Goal: Information Seeking & Learning: Check status

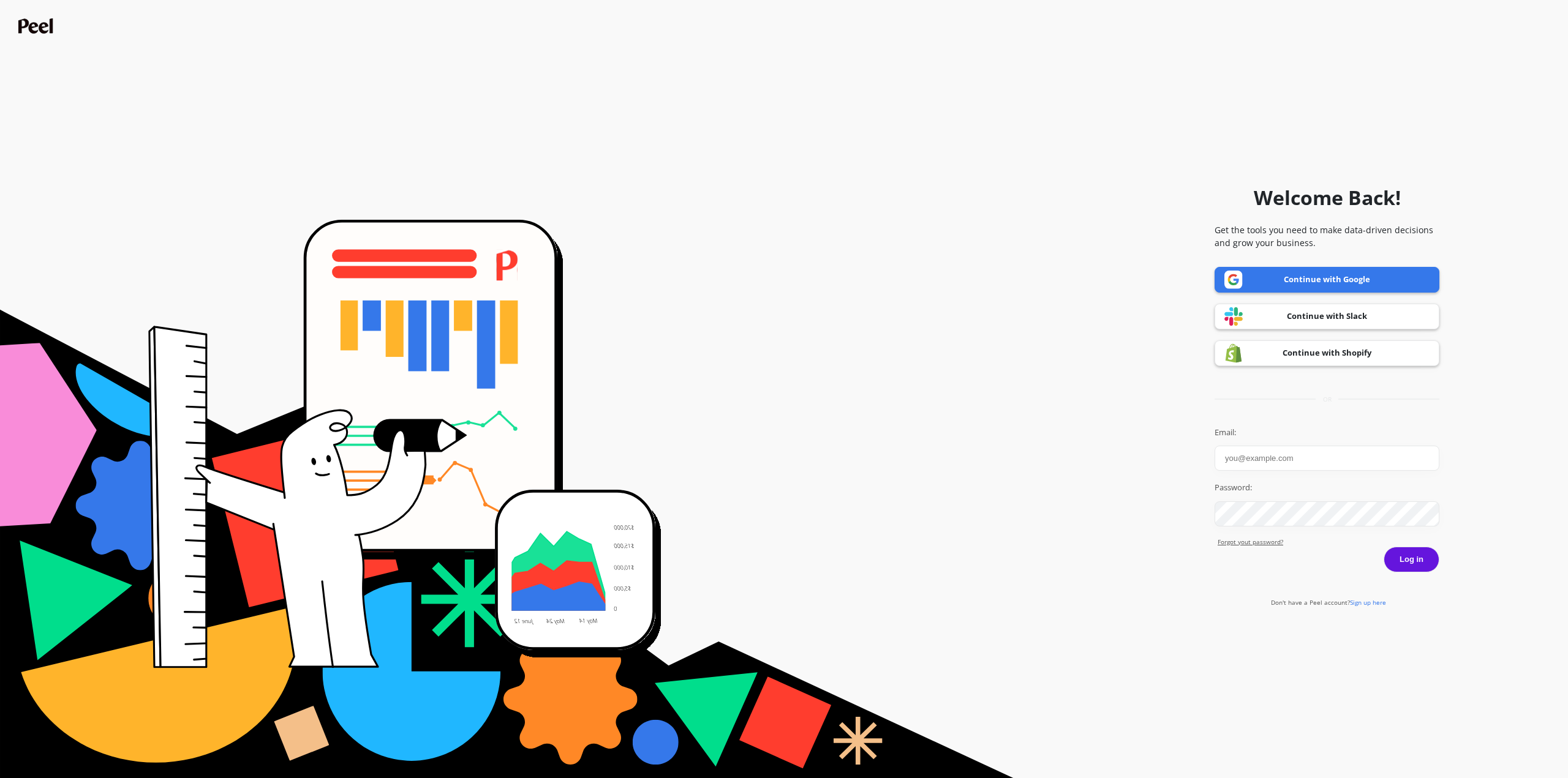
click at [1270, 285] on link "Continue with Google" at bounding box center [1326, 280] width 225 height 26
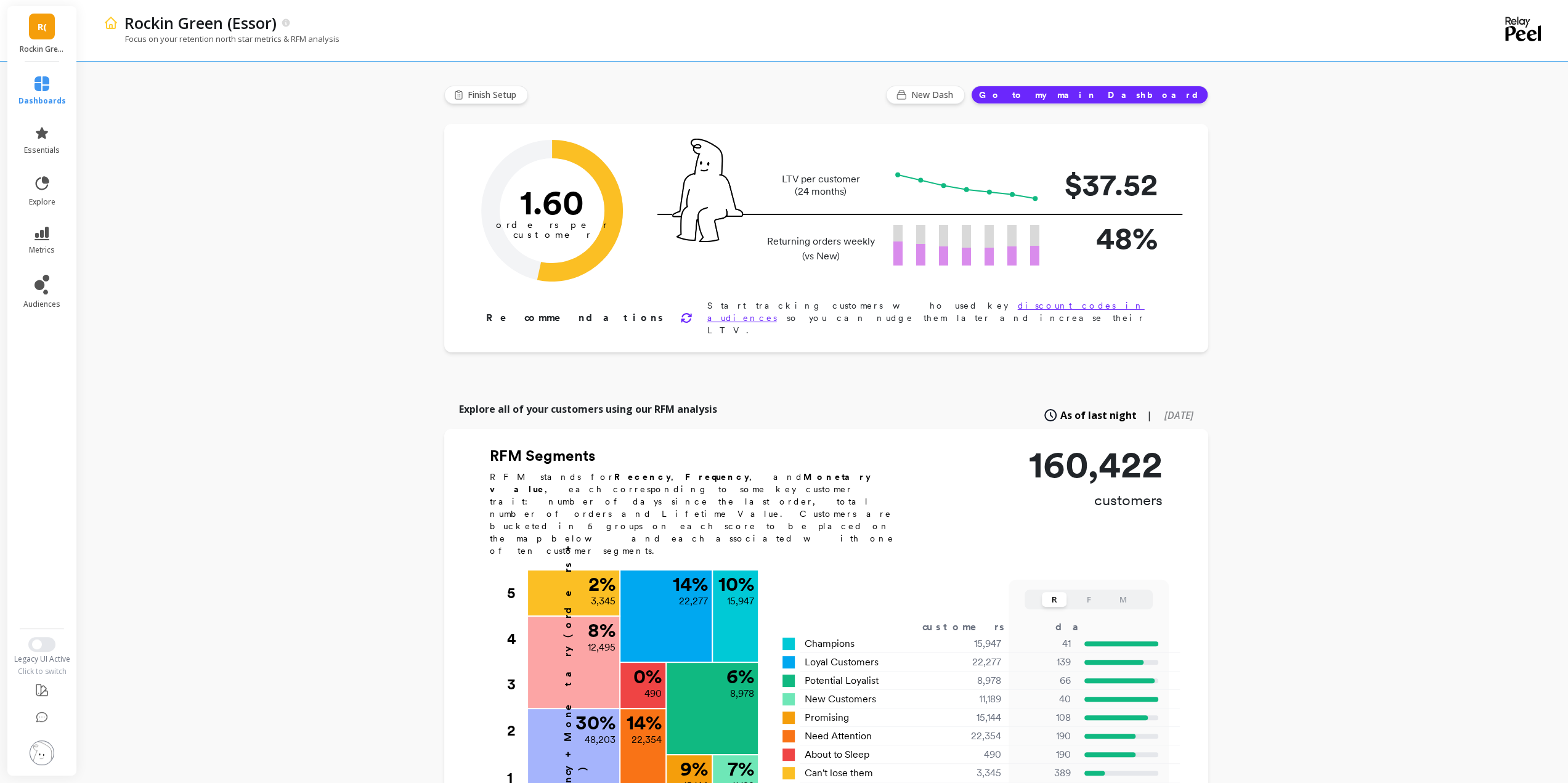
click at [39, 40] on div "R( Rockin Green (Essor)" at bounding box center [42, 33] width 69 height 55
click at [164, 121] on p "FreshCap (Essor)" at bounding box center [158, 123] width 64 height 12
click at [42, 239] on icon at bounding box center [42, 234] width 15 height 14
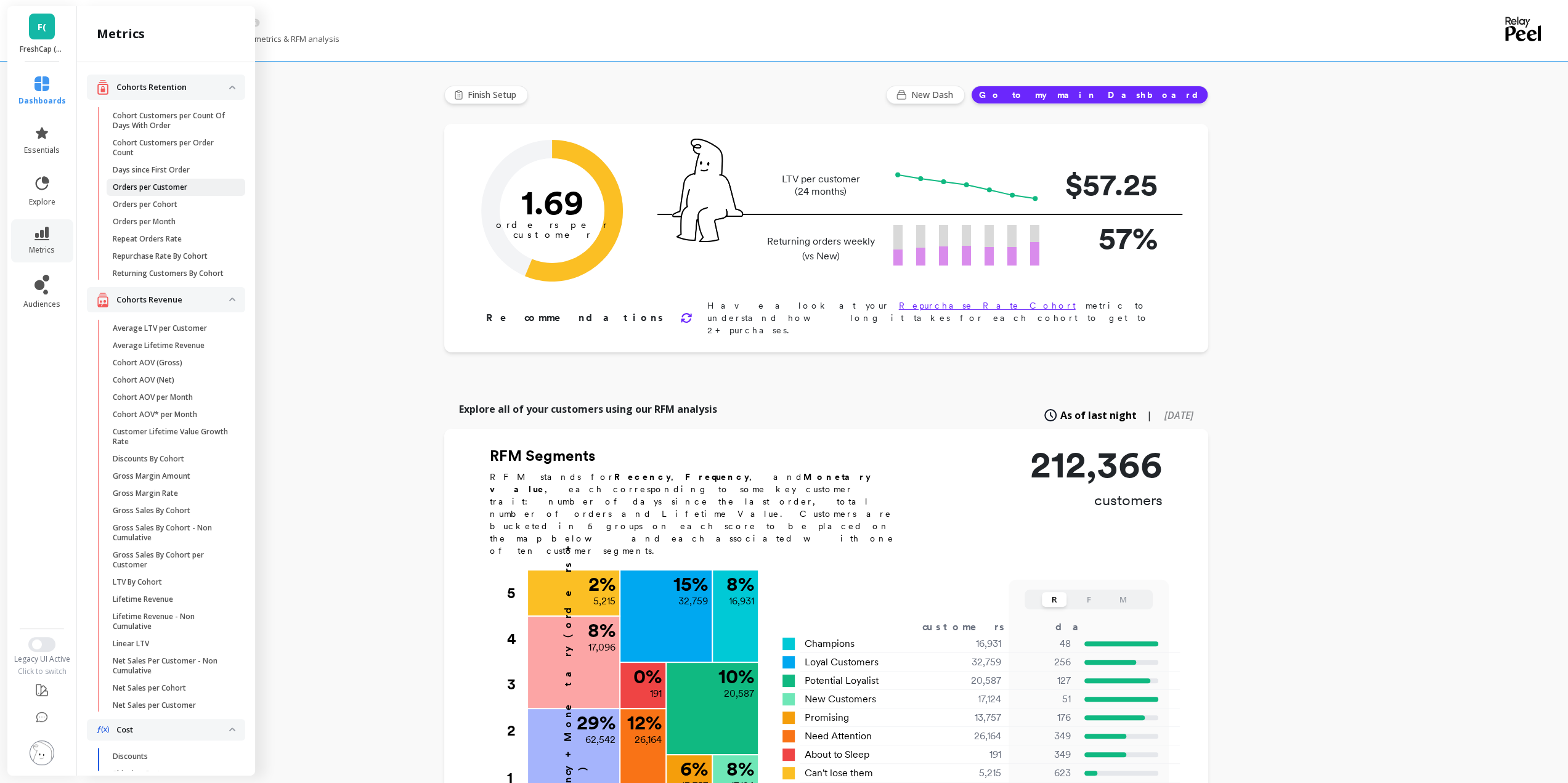
click at [195, 182] on span "Orders per Customer" at bounding box center [171, 187] width 117 height 10
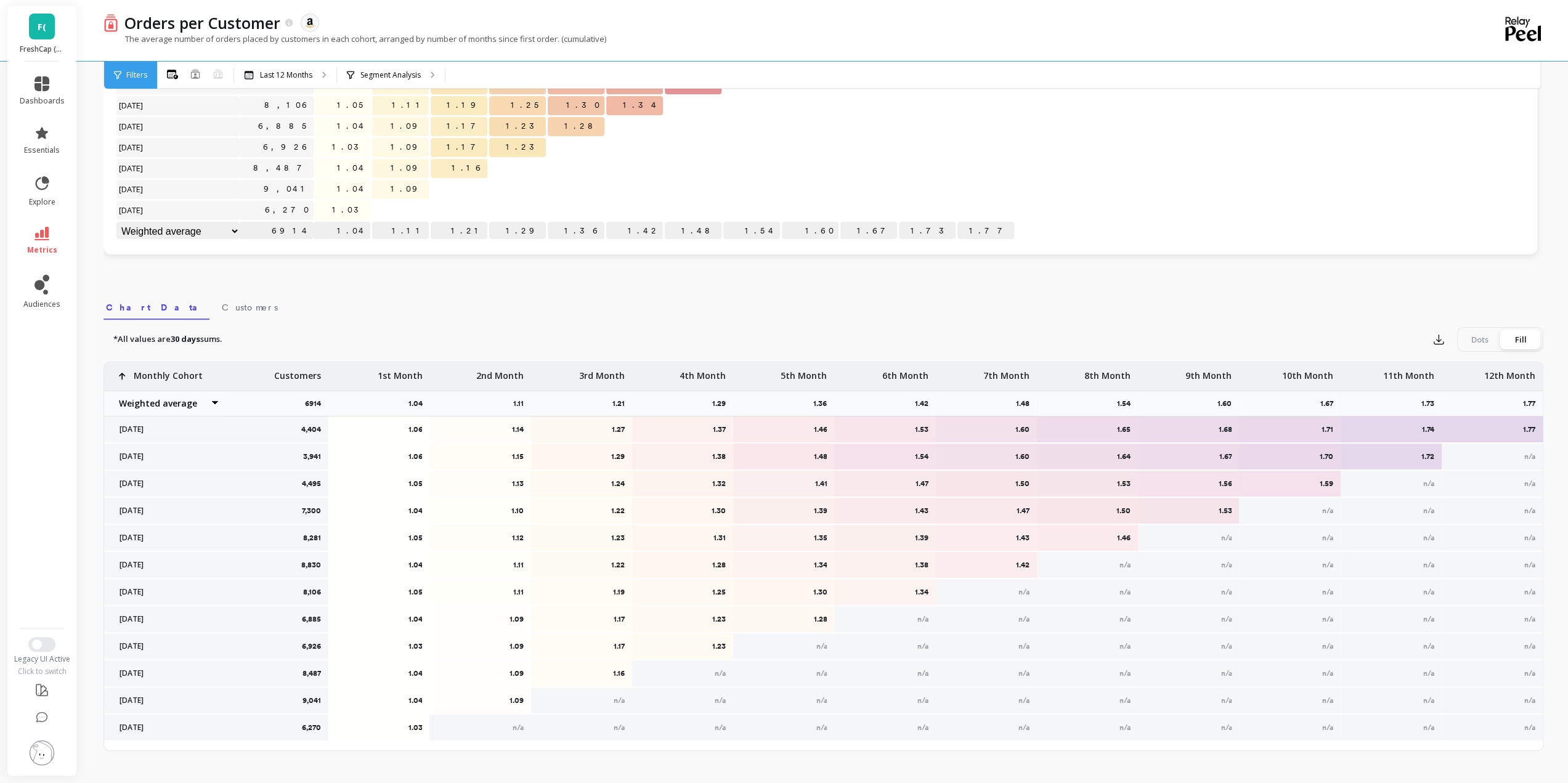
scroll to position [222, 0]
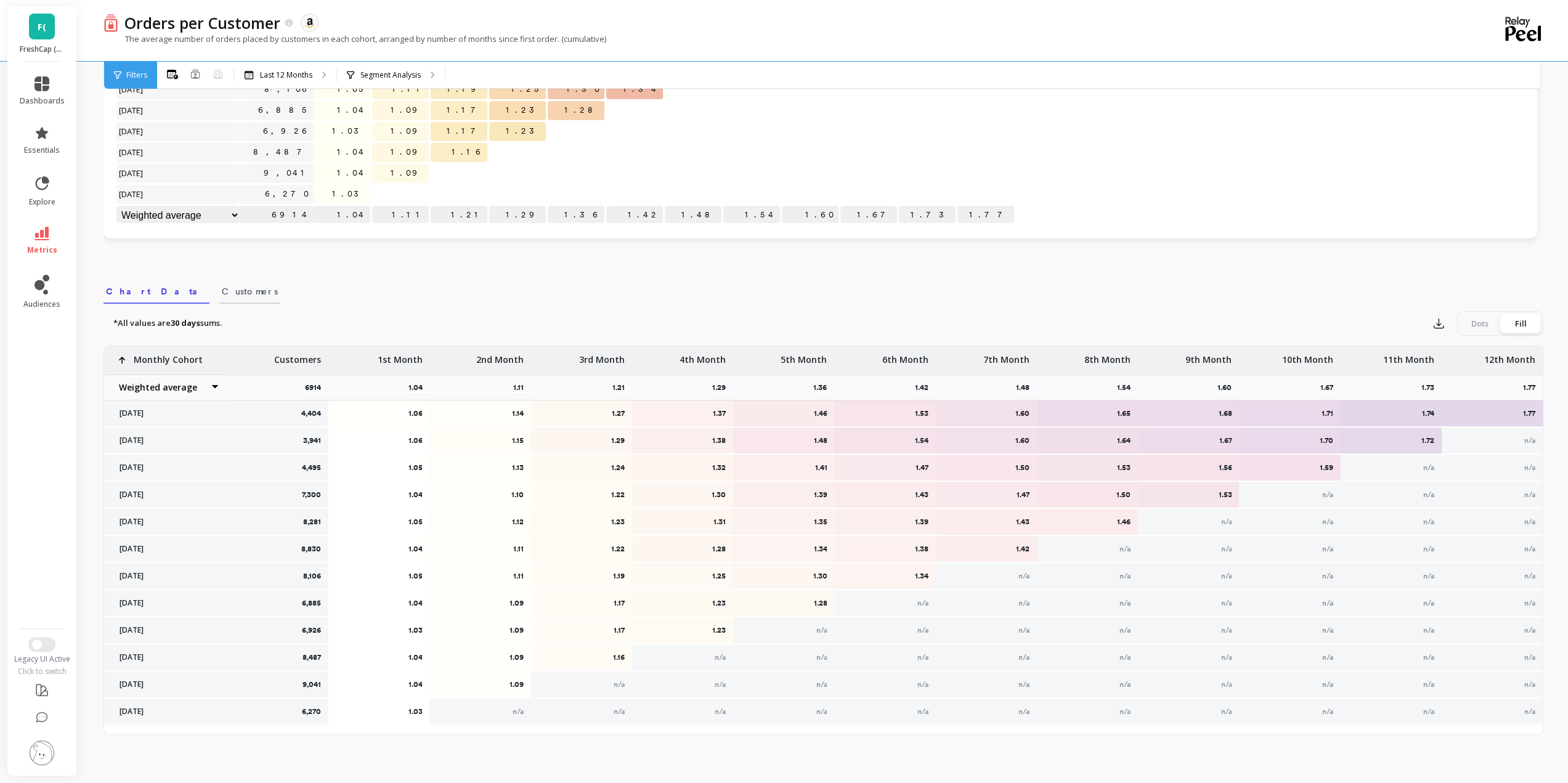
click at [222, 285] on span "Customers" at bounding box center [250, 292] width 56 height 12
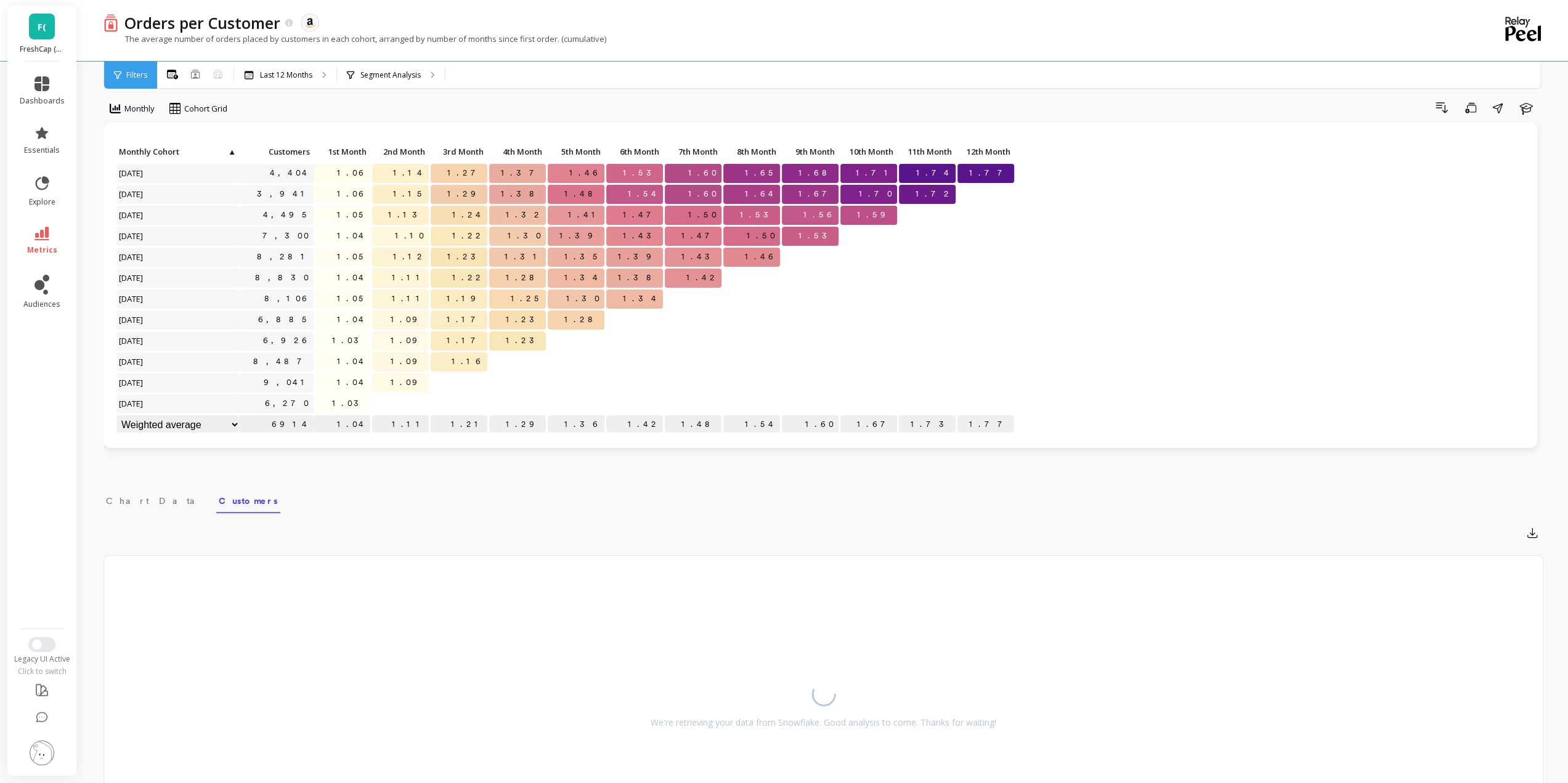
scroll to position [0, 0]
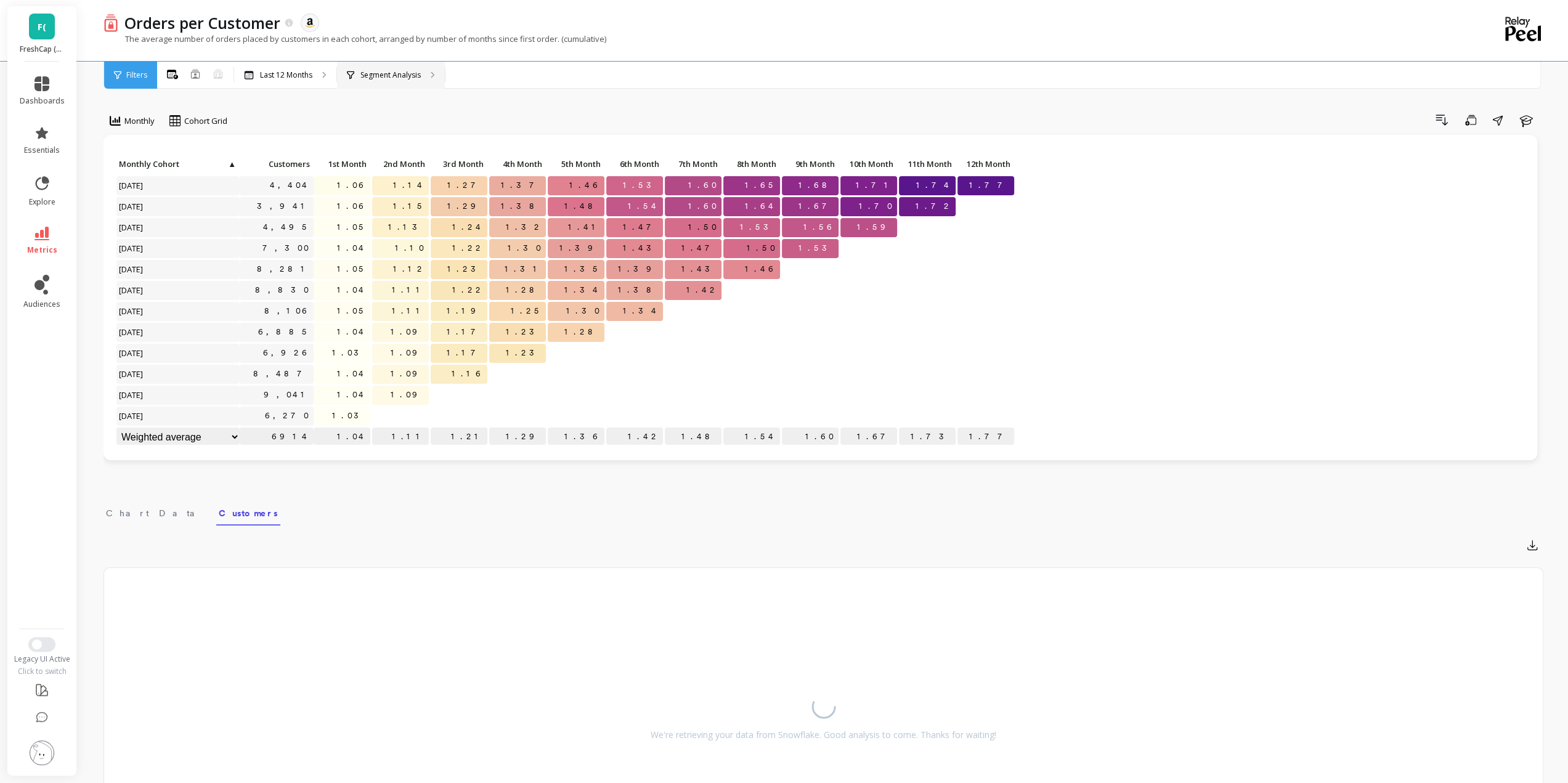
click at [416, 76] on p "Segment Analysis" at bounding box center [391, 75] width 61 height 10
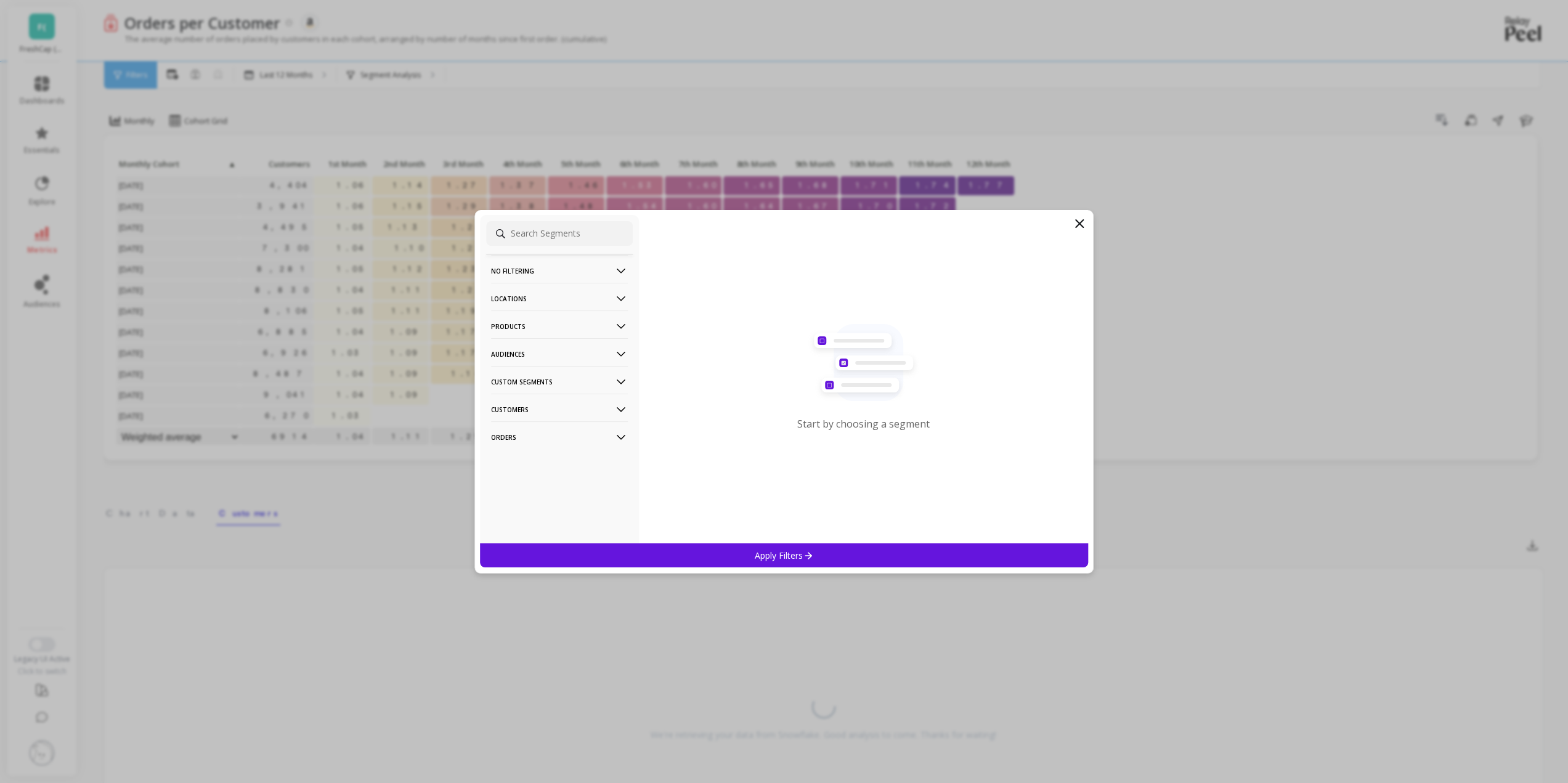
click at [591, 329] on p "Products" at bounding box center [560, 326] width 137 height 32
click at [591, 323] on p "Products" at bounding box center [560, 326] width 137 height 32
click at [1066, 227] on div "Start by choosing a segment" at bounding box center [864, 379] width 450 height 329
click at [1080, 223] on icon at bounding box center [1080, 224] width 8 height 8
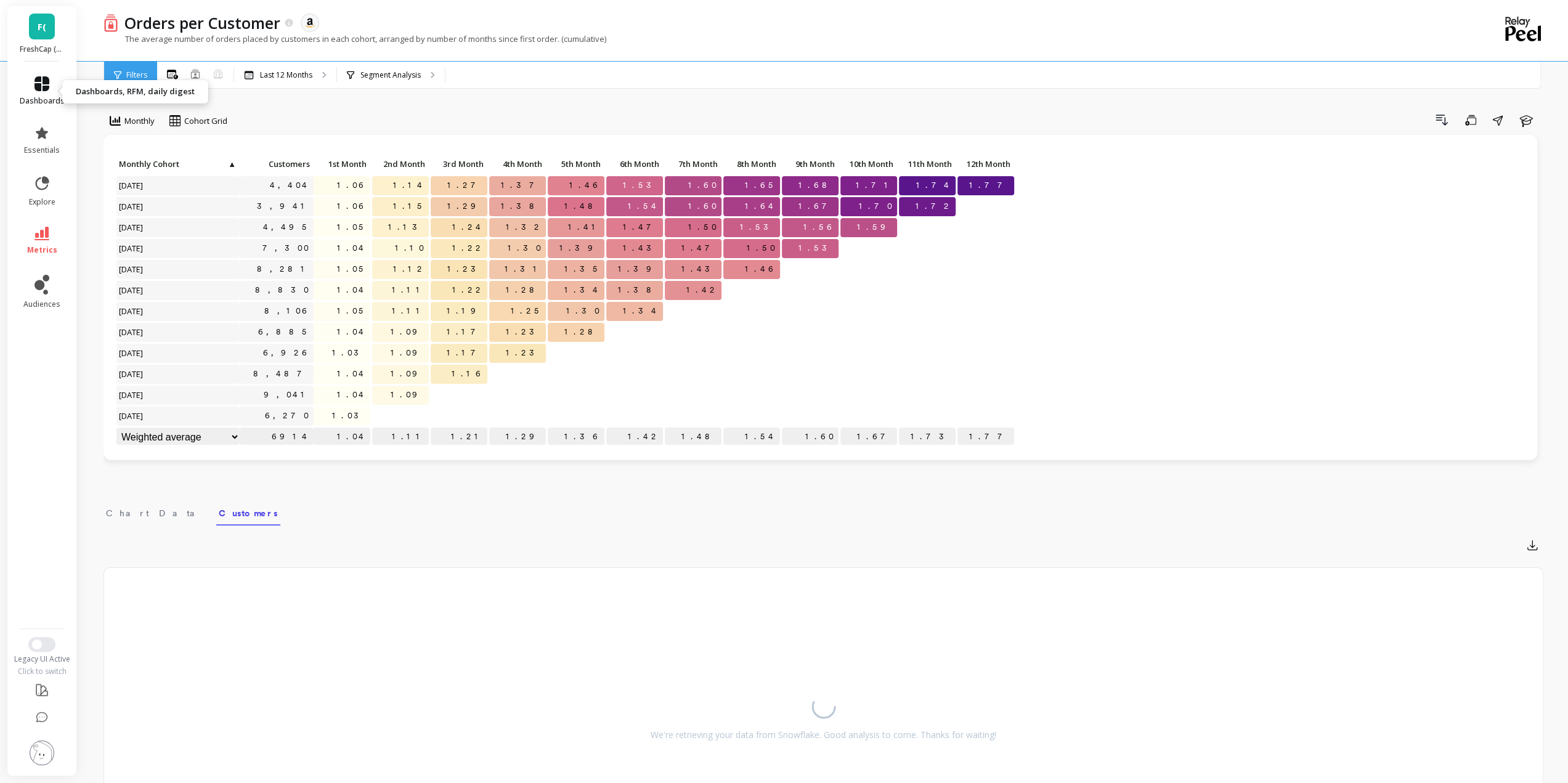
click at [38, 89] on icon at bounding box center [42, 84] width 15 height 15
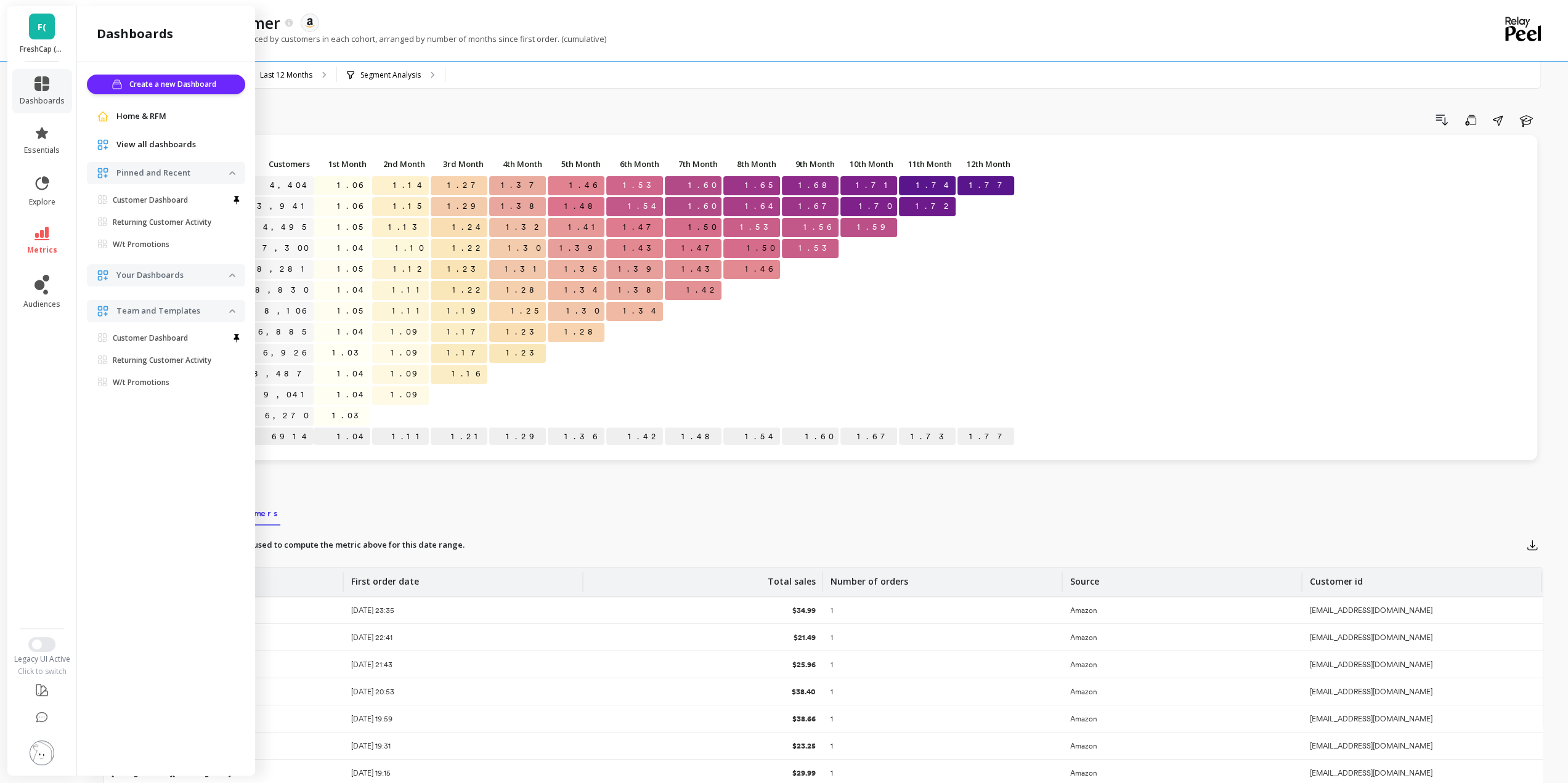
click at [154, 117] on span "Home & RFM" at bounding box center [142, 117] width 50 height 12
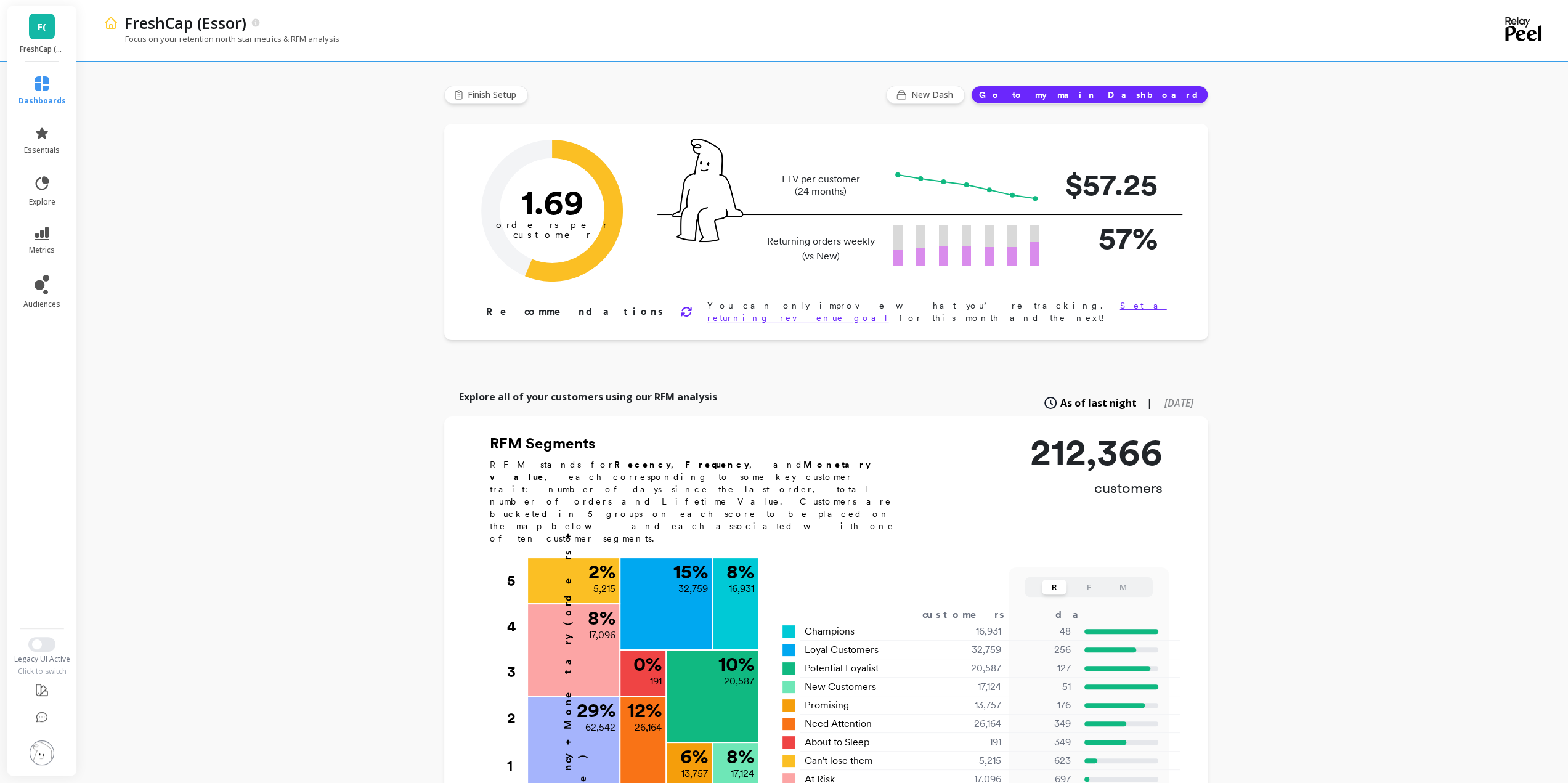
click at [846, 245] on p "Returning orders weekly (vs New)" at bounding box center [821, 248] width 115 height 30
click at [792, 243] on p "Returning orders weekly (vs New)" at bounding box center [821, 248] width 115 height 30
copy p "Returning orders"
drag, startPoint x: 792, startPoint y: 243, endPoint x: 813, endPoint y: 245, distance: 21.1
click at [813, 245] on p "Returning orders weekly (vs New)" at bounding box center [821, 248] width 115 height 30
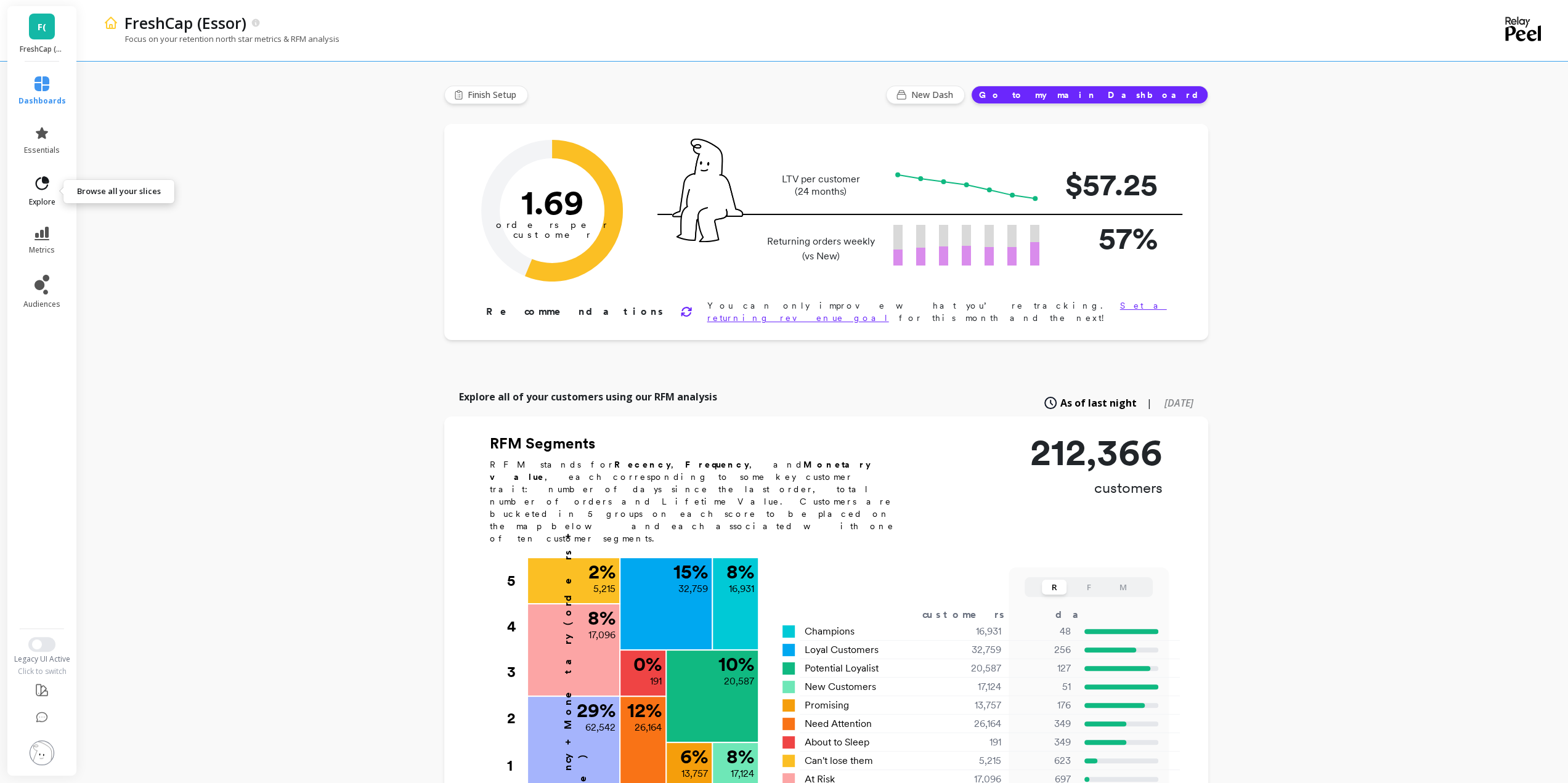
click at [55, 184] on link "explore" at bounding box center [42, 191] width 48 height 32
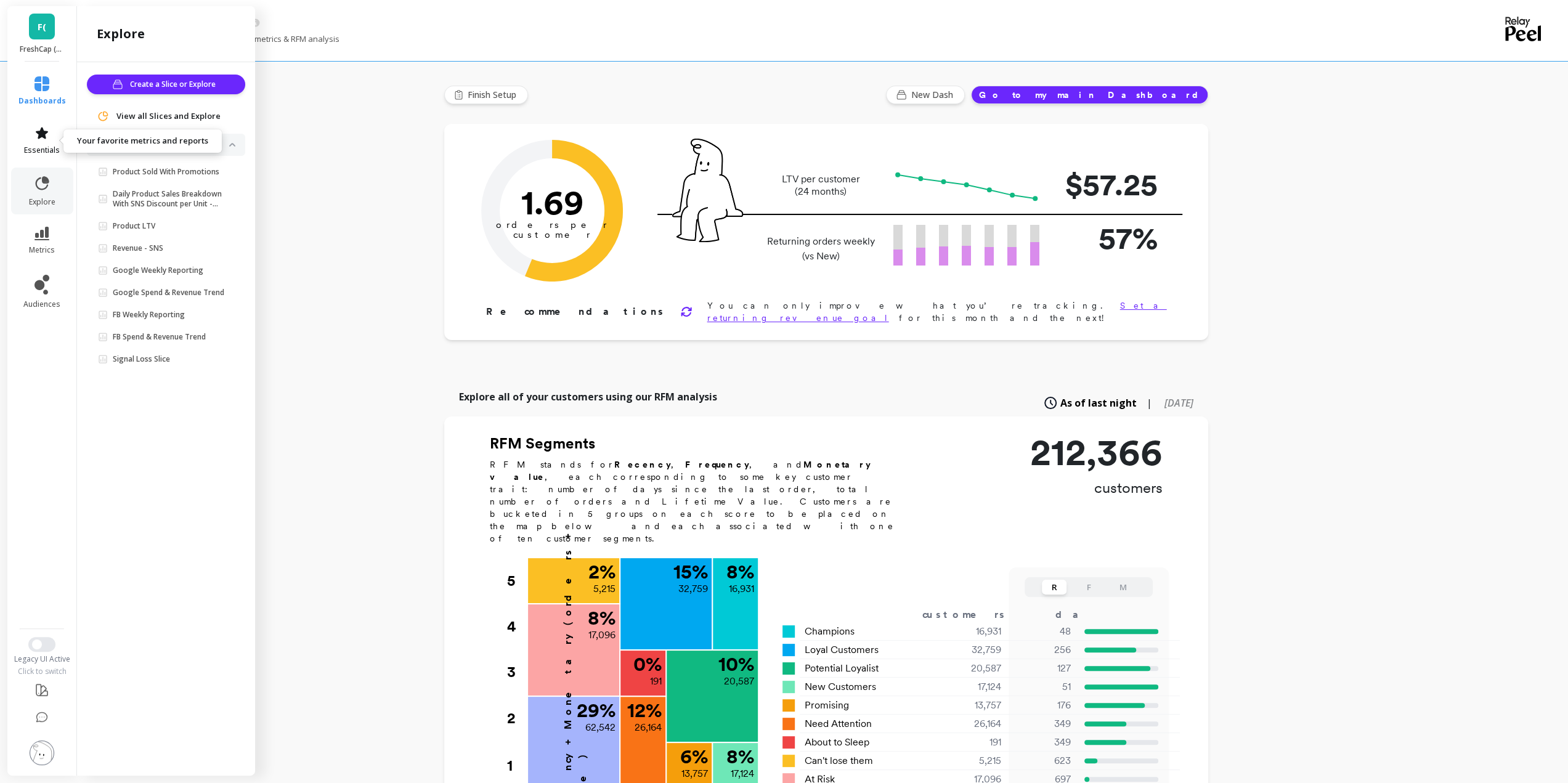
click at [48, 136] on icon at bounding box center [42, 133] width 15 height 15
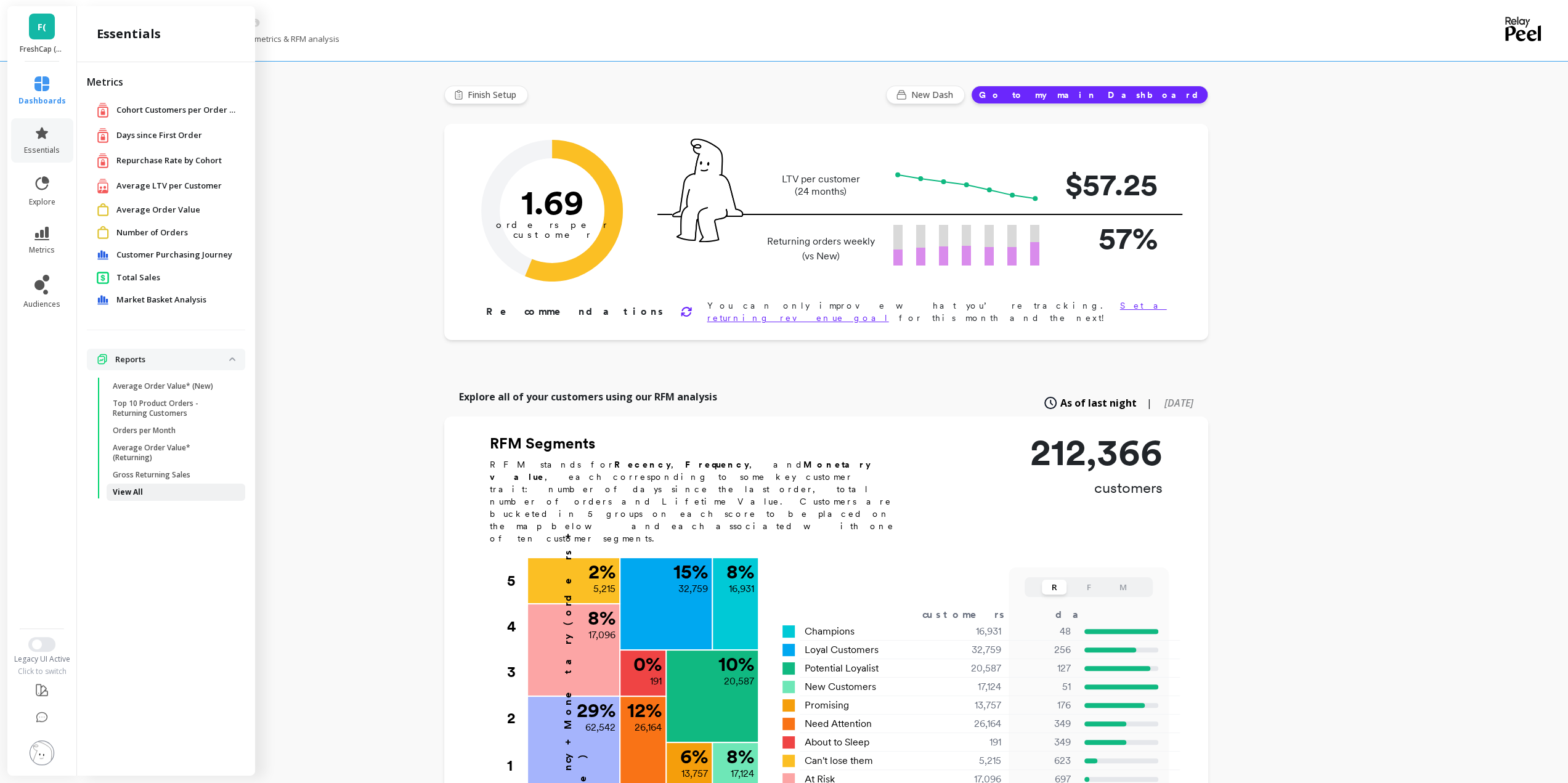
click at [135, 491] on p "View All" at bounding box center [128, 492] width 30 height 10
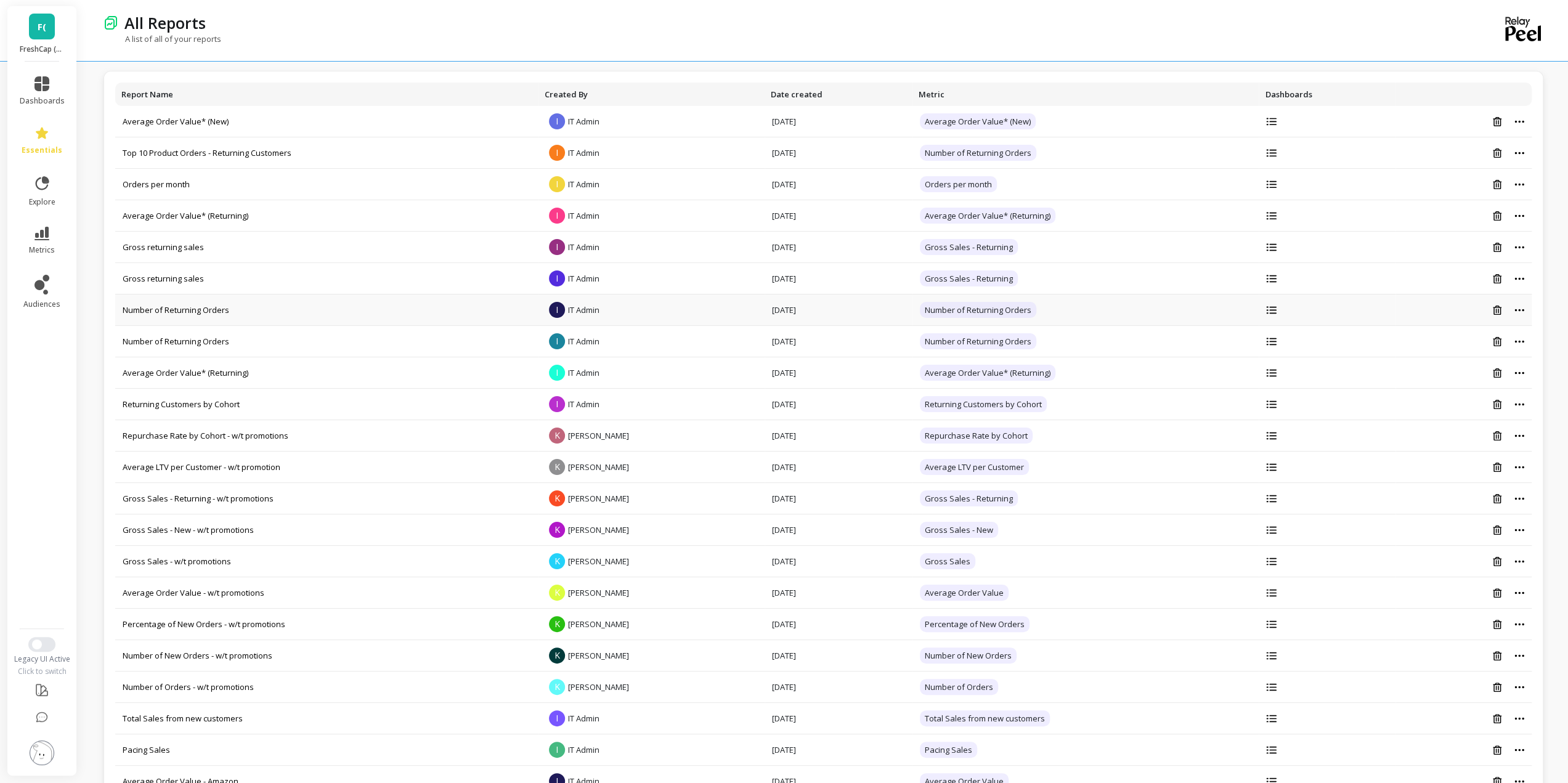
click at [1176, 308] on td "Number of Returning Orders" at bounding box center [1086, 310] width 347 height 32
click at [167, 311] on link "Number of Returning Orders" at bounding box center [176, 310] width 107 height 11
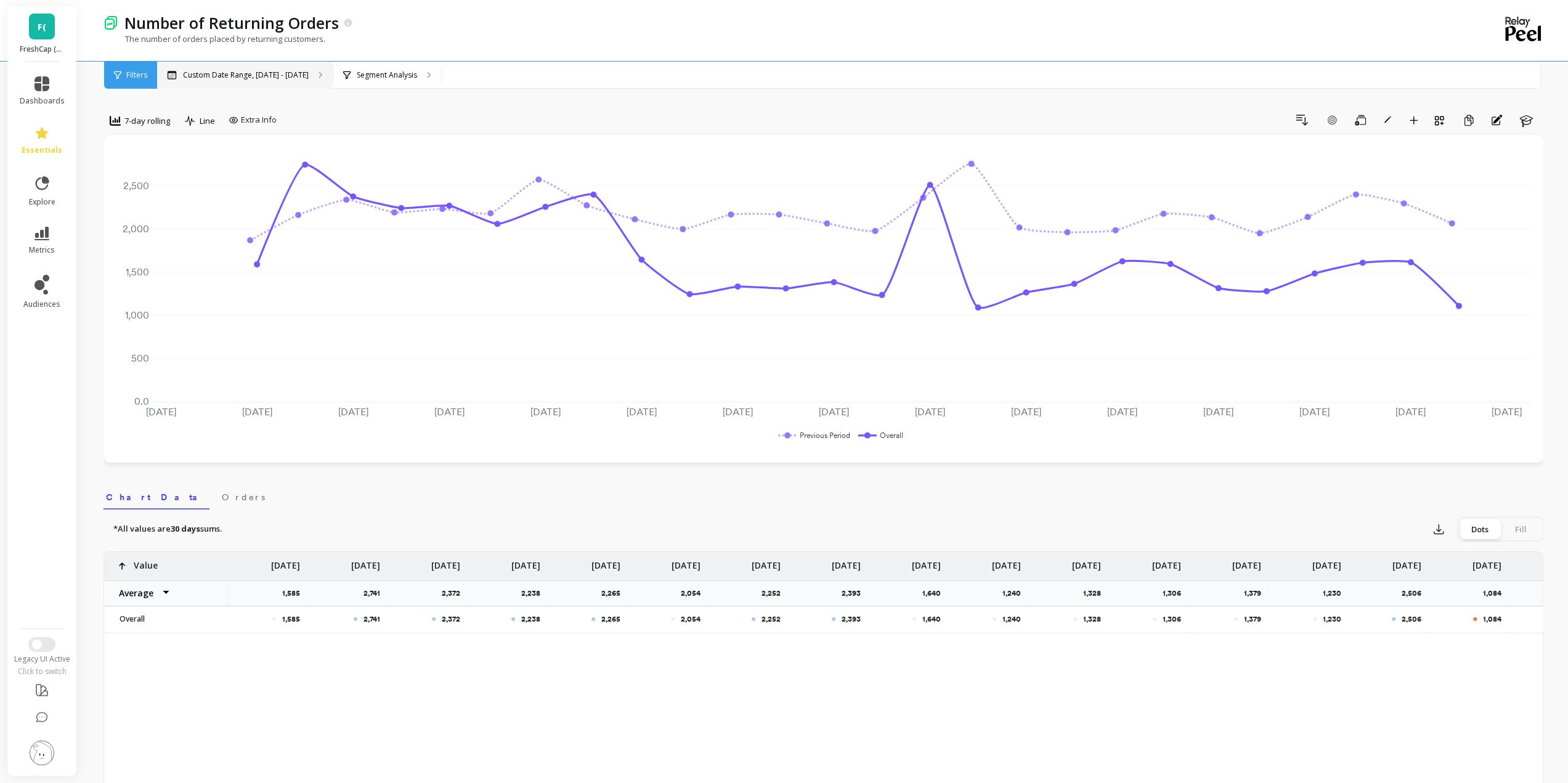
click at [263, 79] on p "Custom Date Range, [DATE] - [DATE]" at bounding box center [246, 75] width 126 height 10
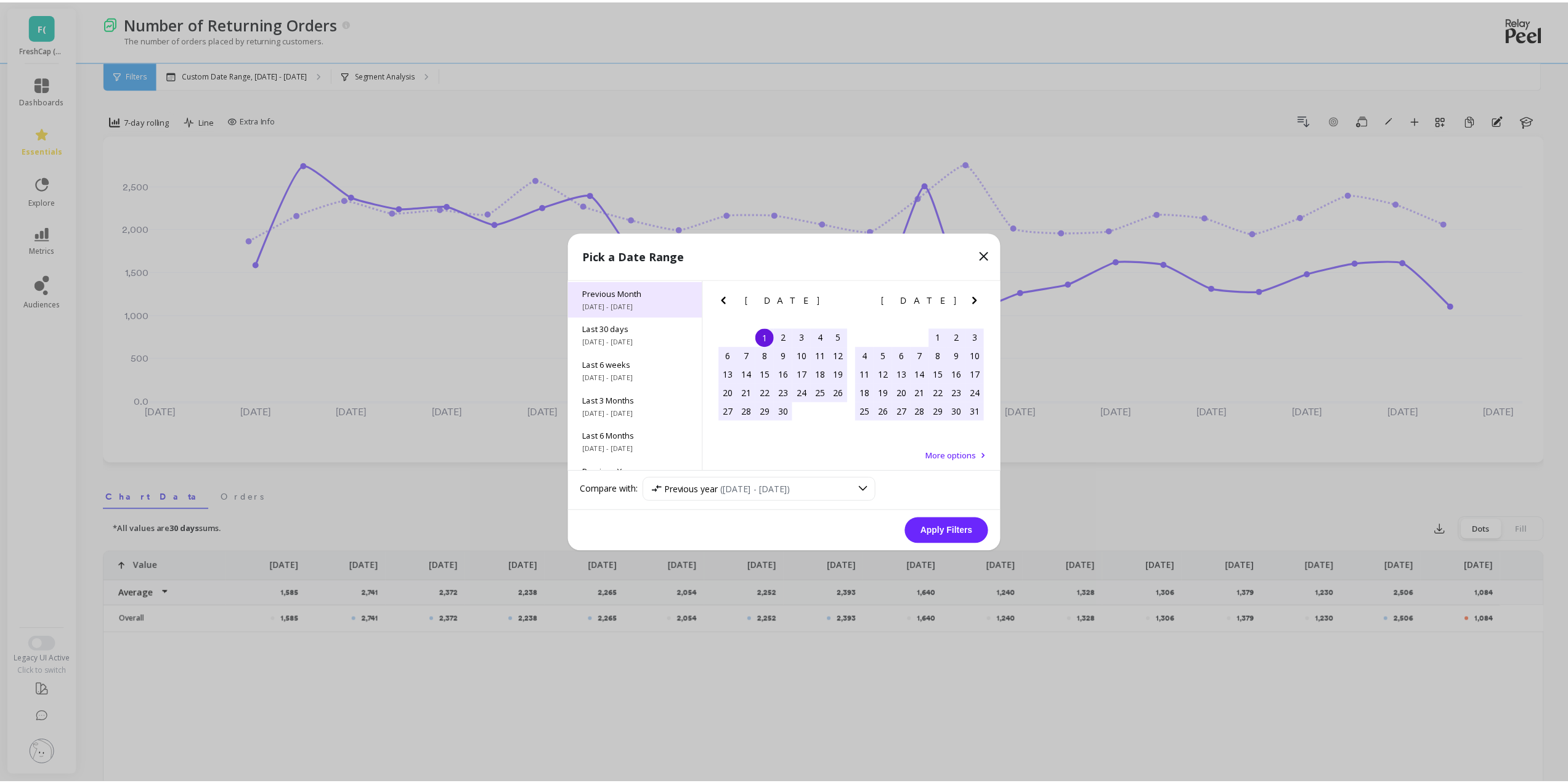
scroll to position [123, 0]
click at [729, 302] on icon "Previous Month" at bounding box center [728, 300] width 5 height 8
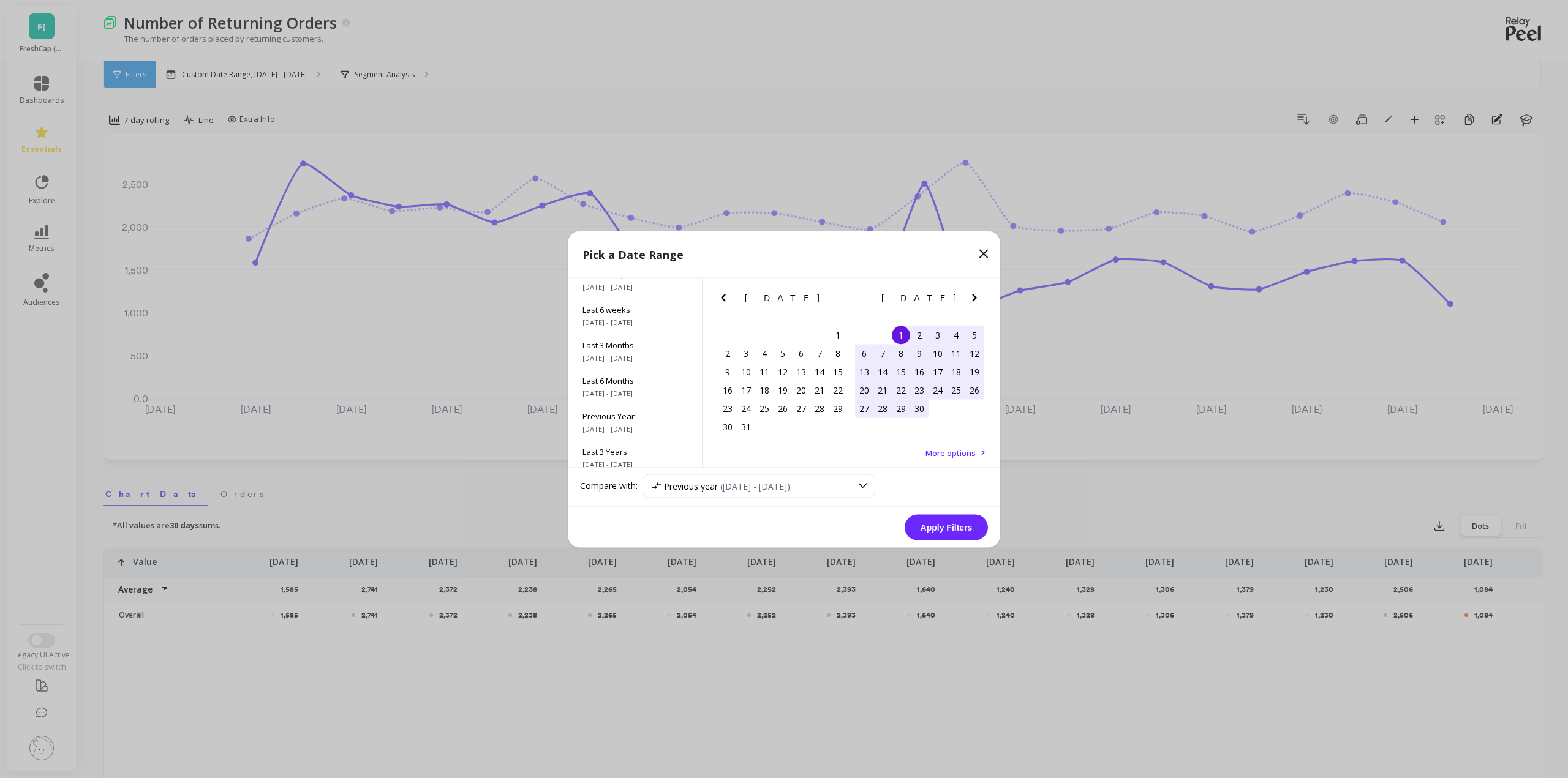
click at [725, 300] on icon "Previous Month" at bounding box center [723, 298] width 5 height 8
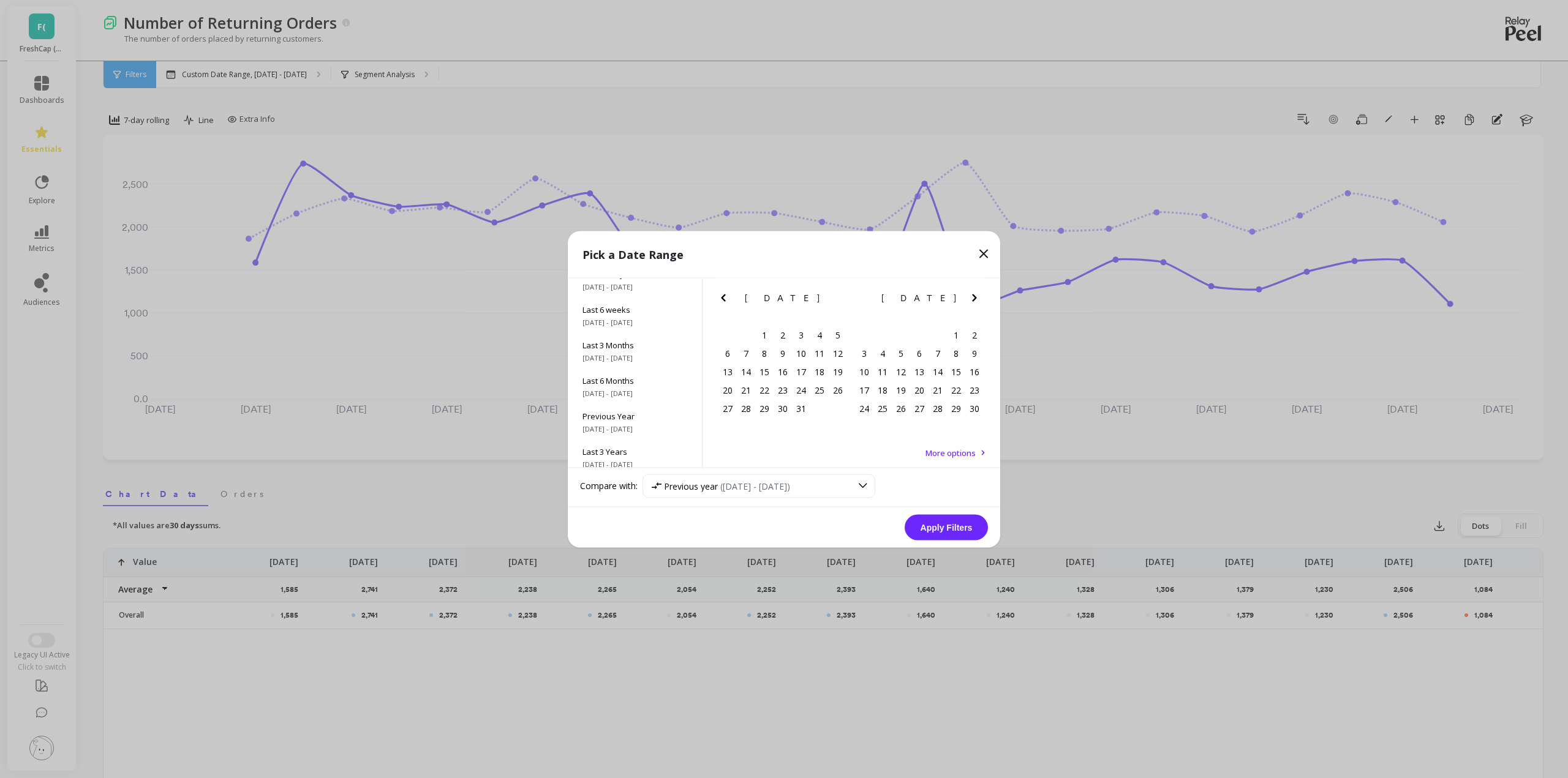
click at [725, 300] on icon "Previous Month" at bounding box center [723, 298] width 5 height 8
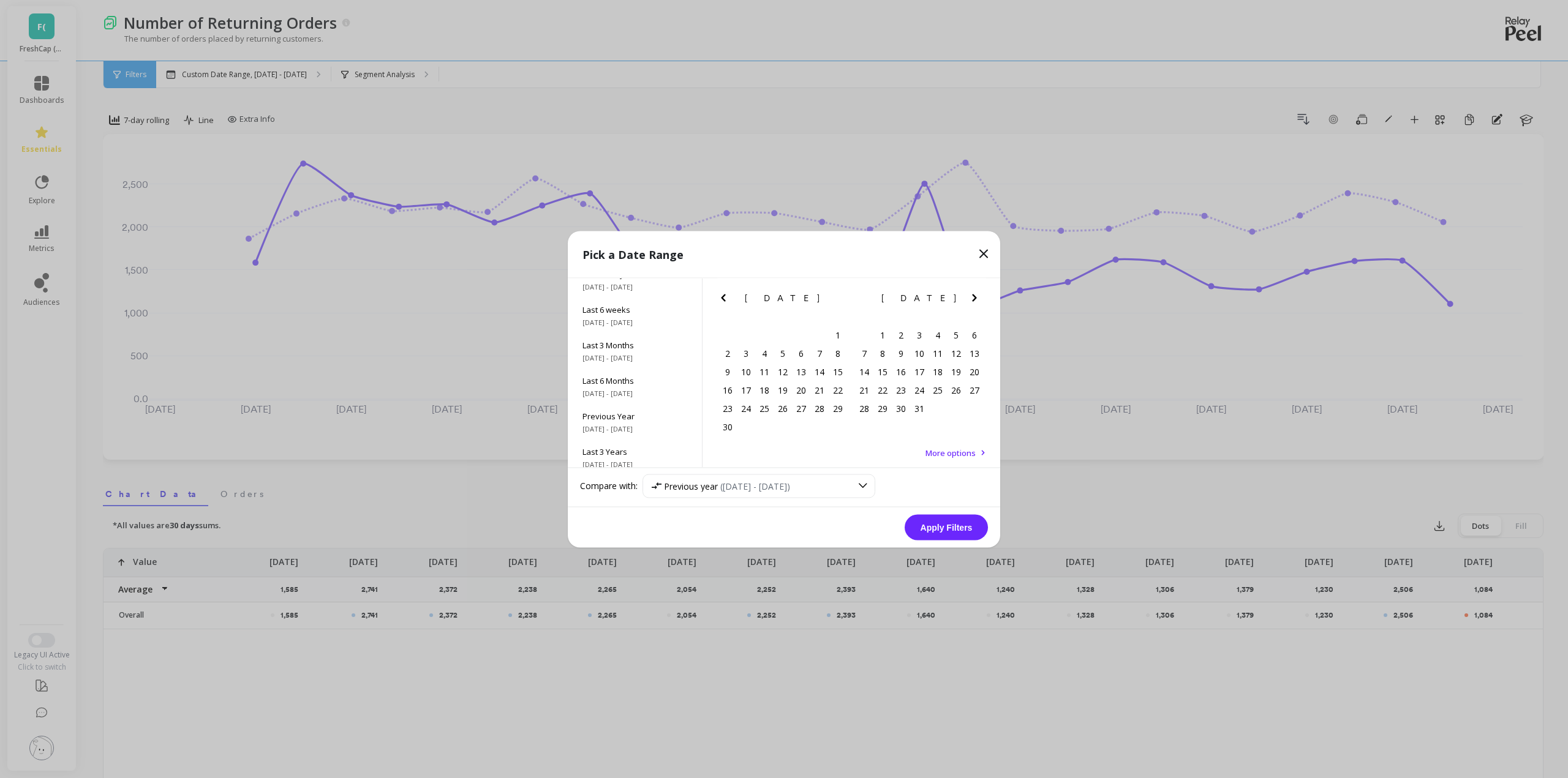
click at [725, 300] on icon "Previous Month" at bounding box center [723, 298] width 5 height 8
click at [750, 337] on div "1" at bounding box center [746, 335] width 18 height 18
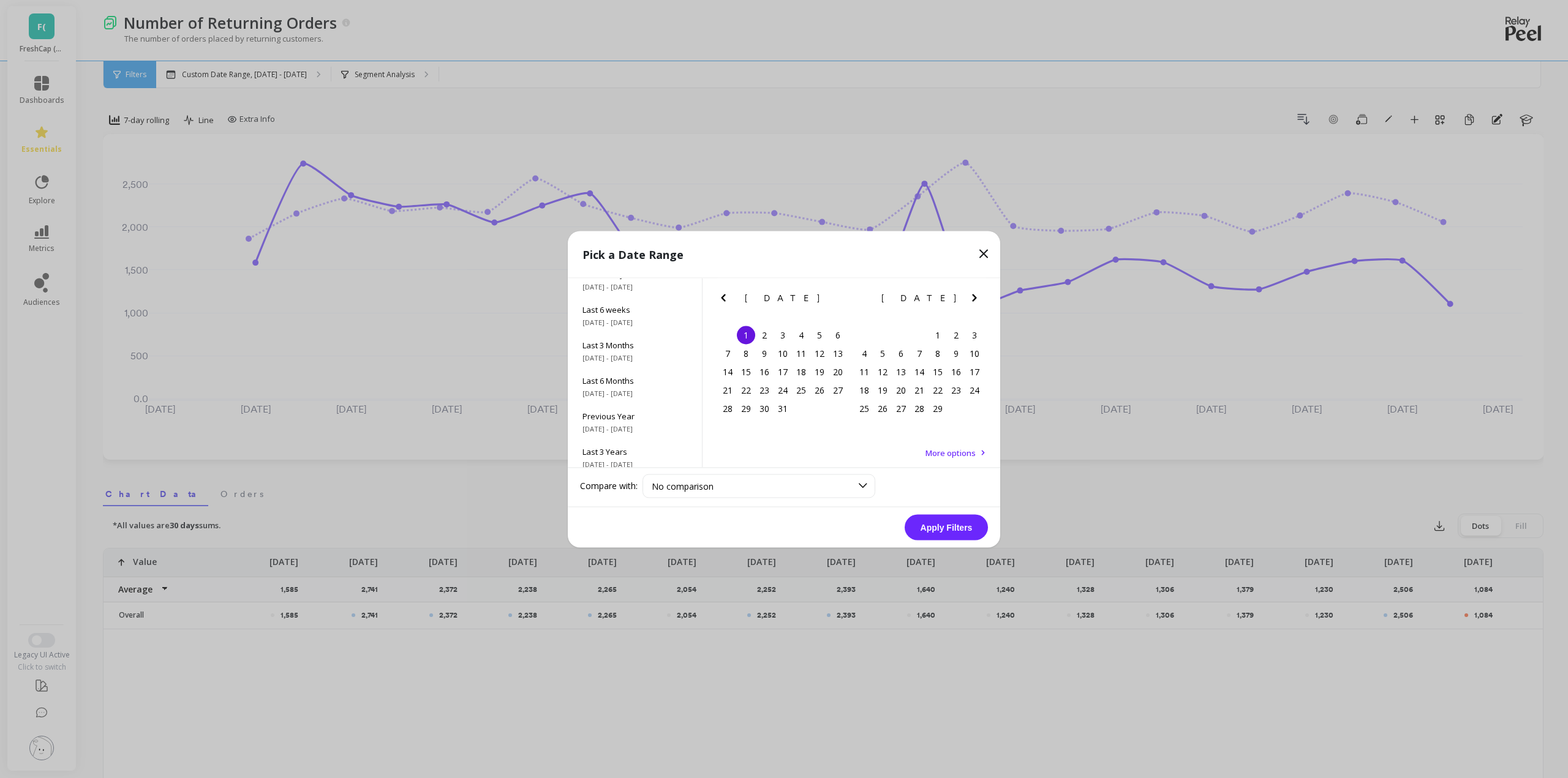
click at [975, 295] on icon "Next Month" at bounding box center [974, 298] width 15 height 15
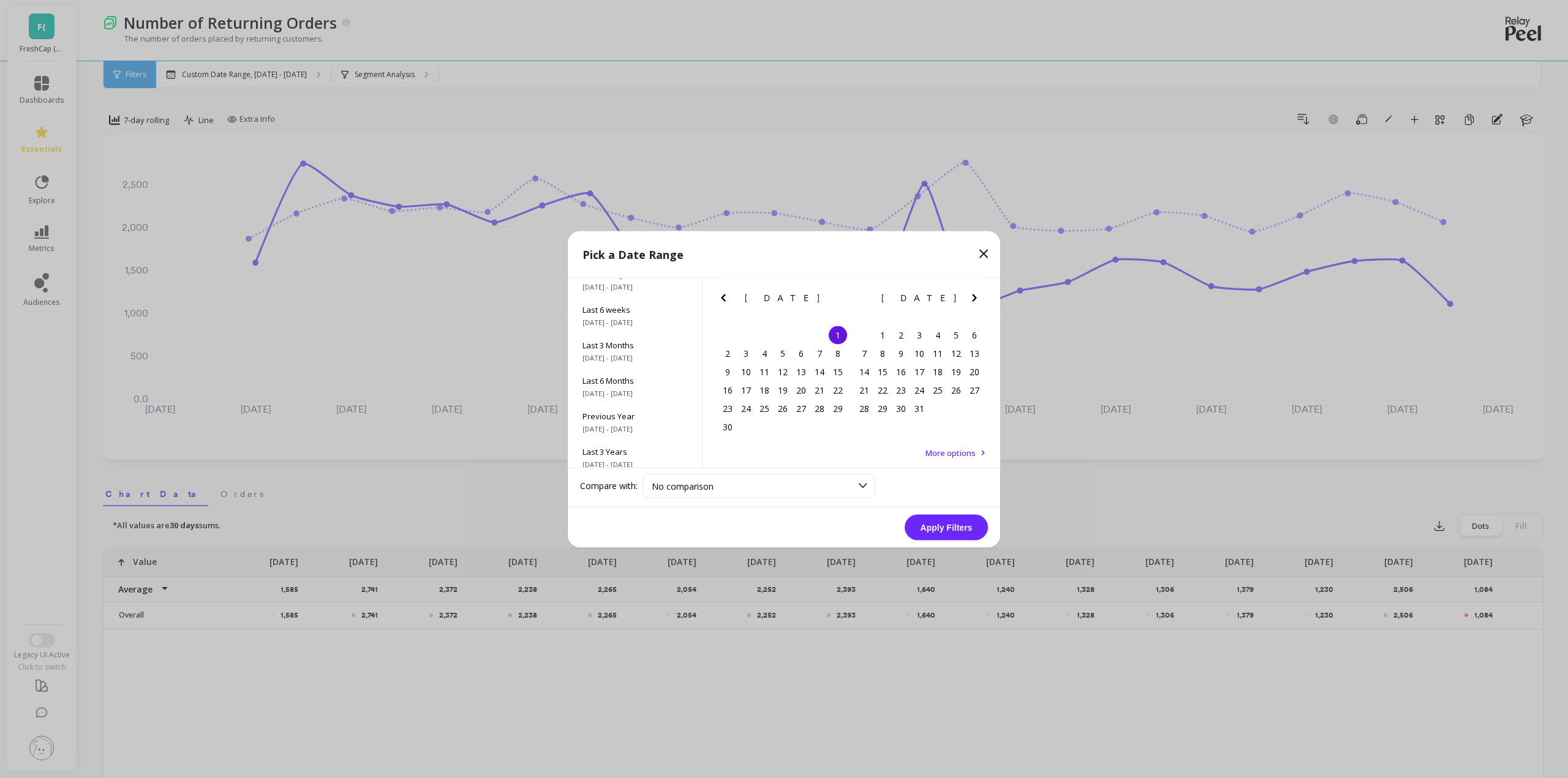
click at [975, 295] on icon "Next Month" at bounding box center [974, 298] width 15 height 15
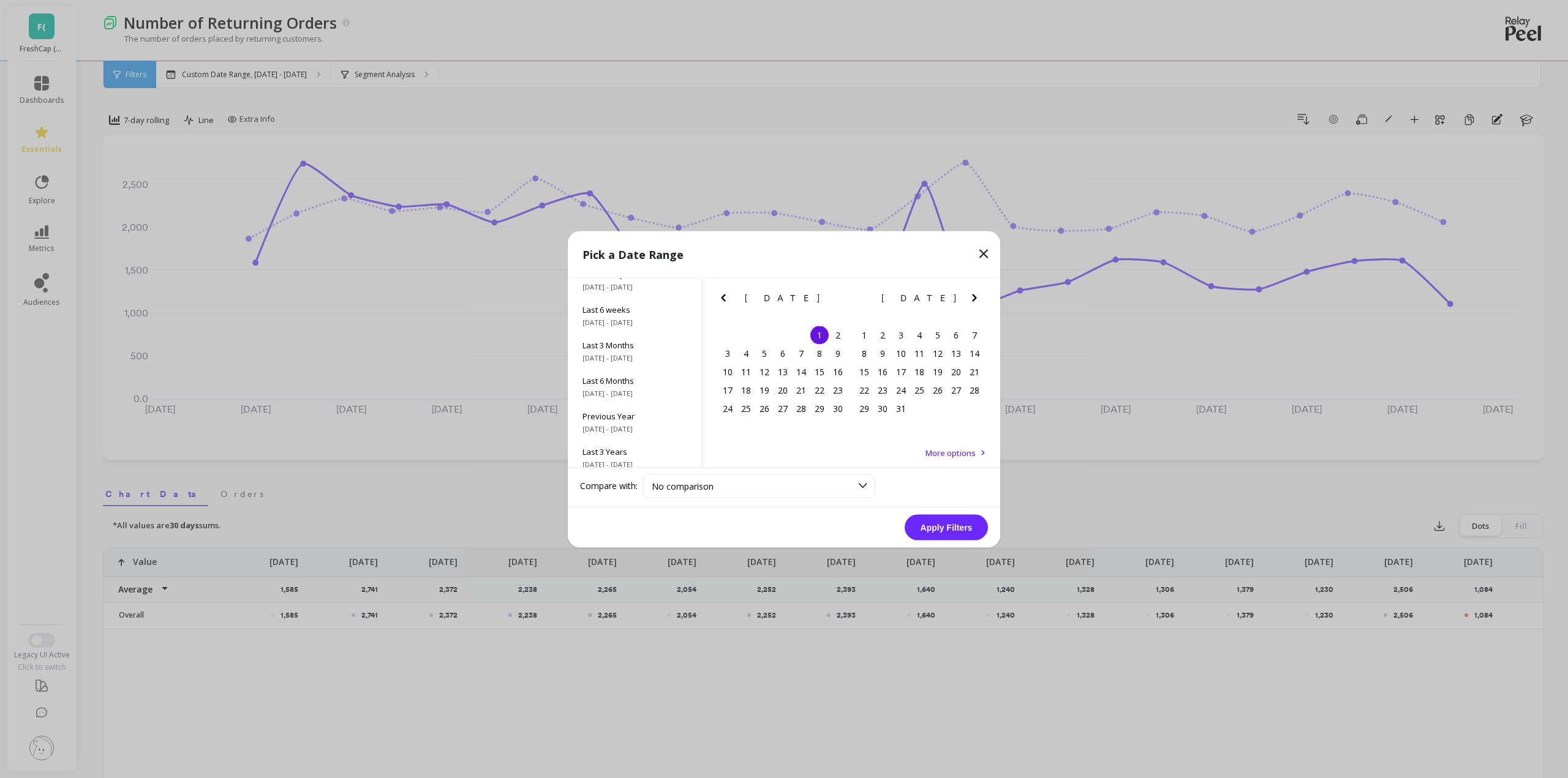
click at [975, 295] on icon "Next Month" at bounding box center [974, 298] width 15 height 15
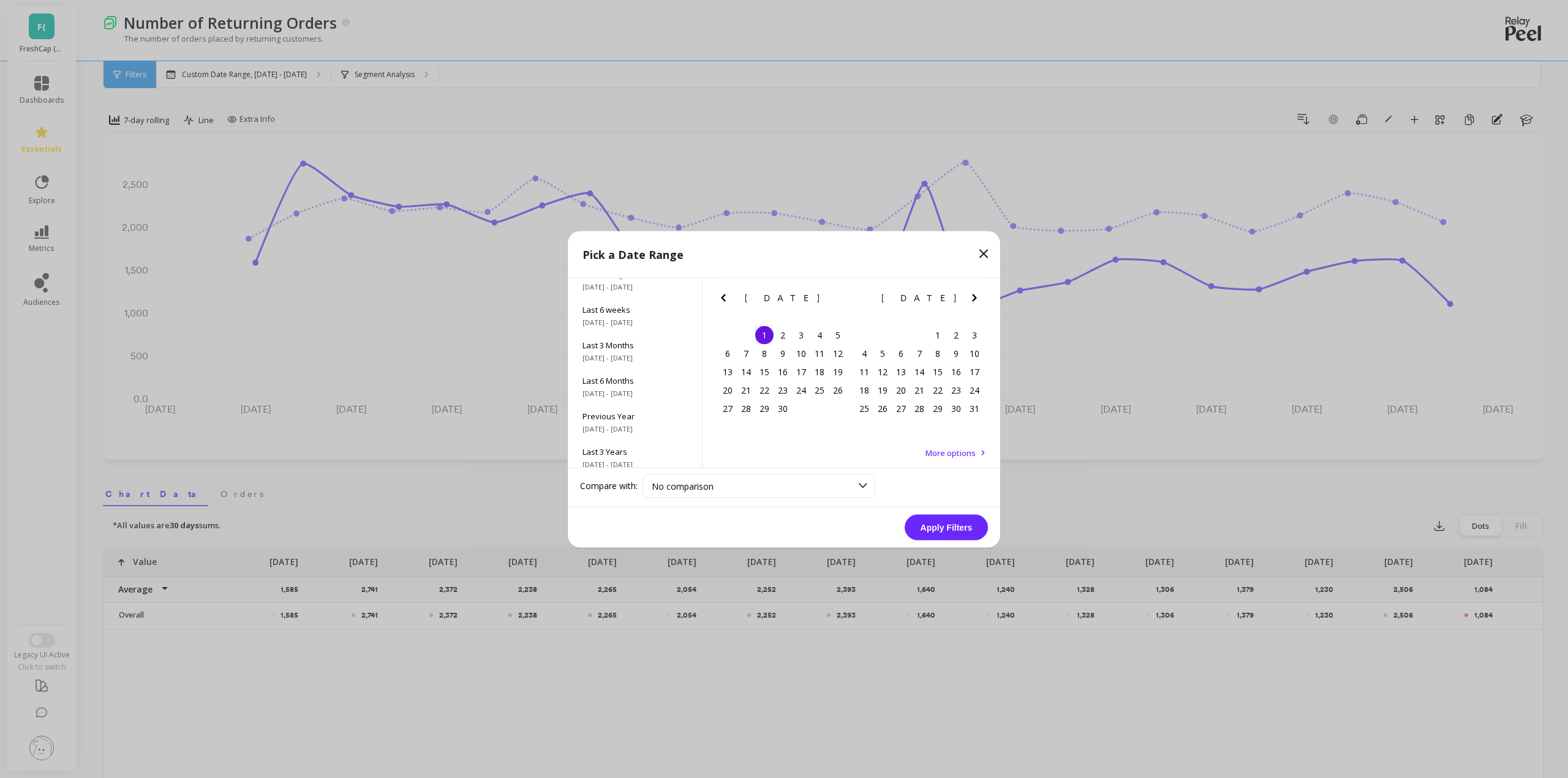
click at [975, 295] on icon "Next Month" at bounding box center [974, 298] width 15 height 15
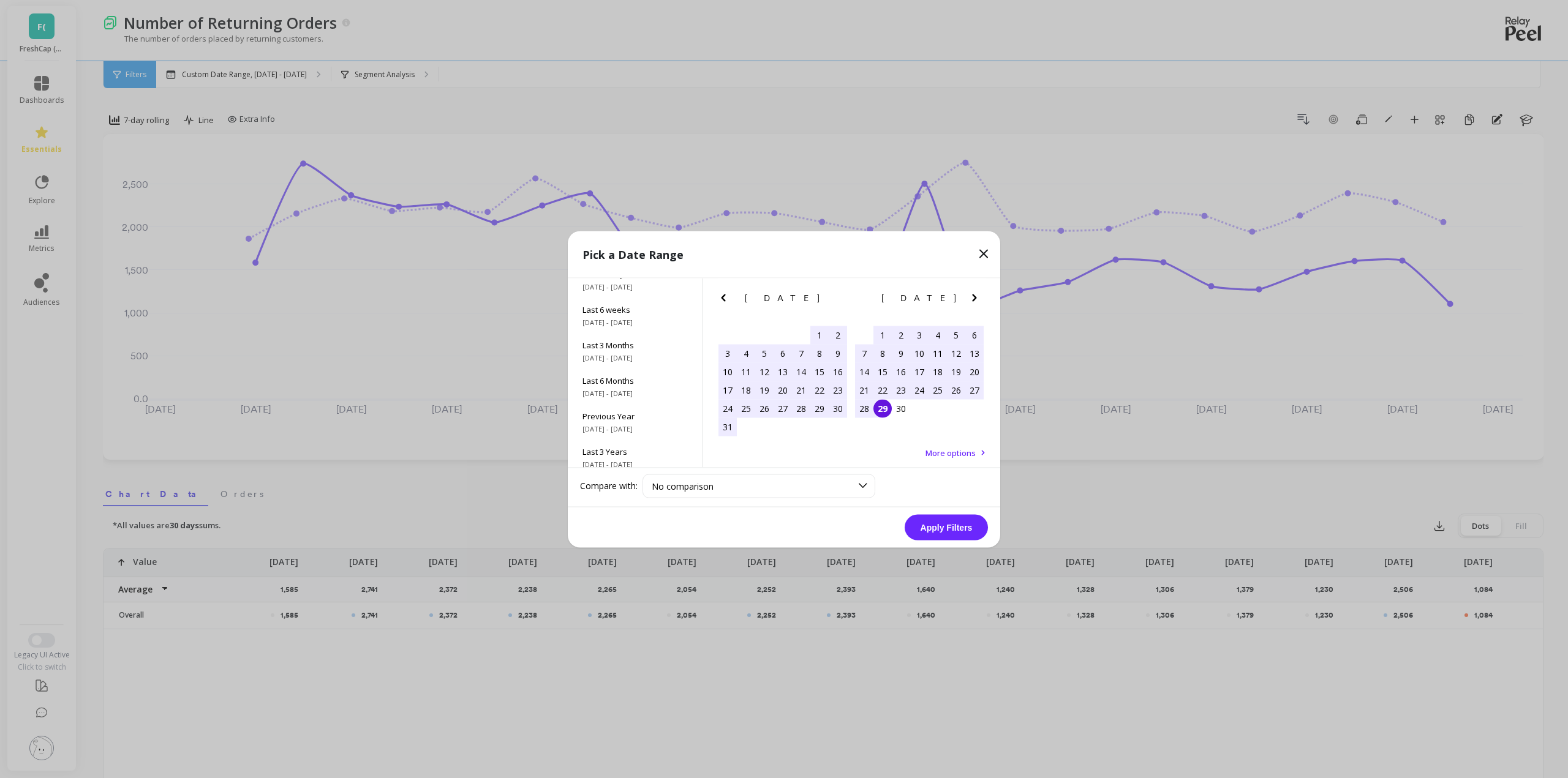
click at [887, 415] on div "29" at bounding box center [883, 409] width 18 height 18
click at [944, 525] on button "Apply Filters" at bounding box center [946, 527] width 84 height 26
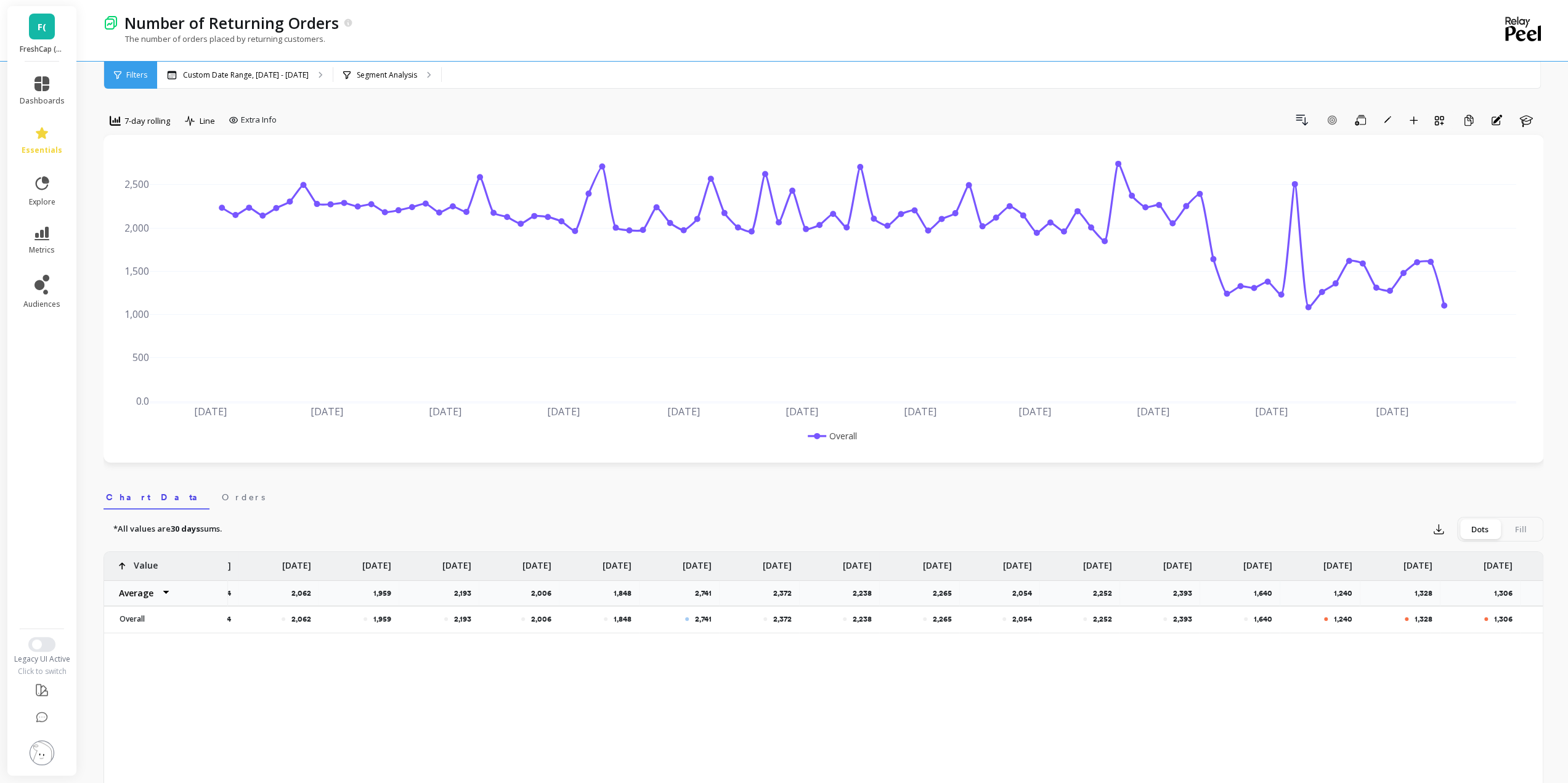
scroll to position [0, 5245]
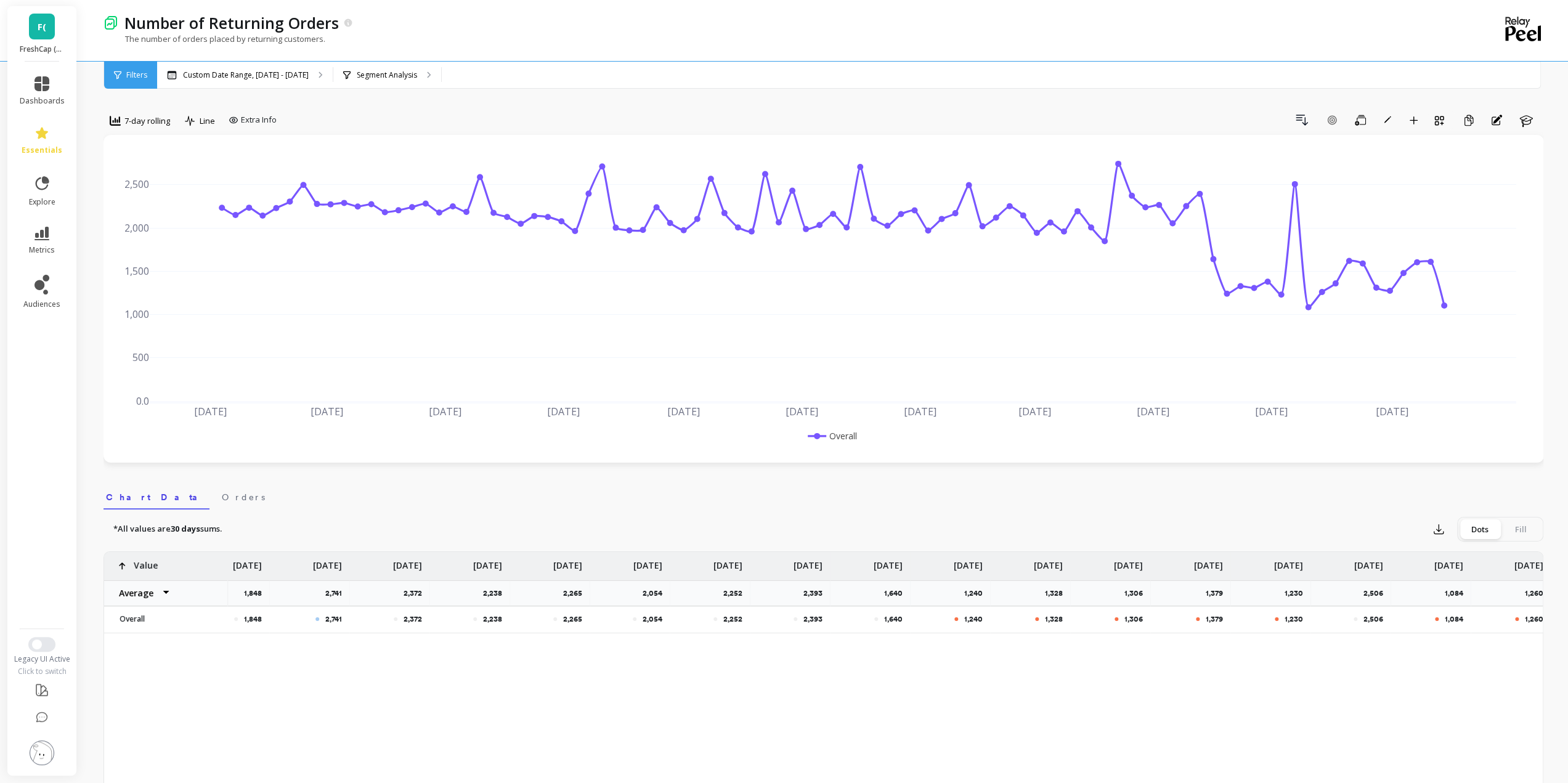
click at [1198, 618] on div at bounding box center [1198, 619] width 4 height 4
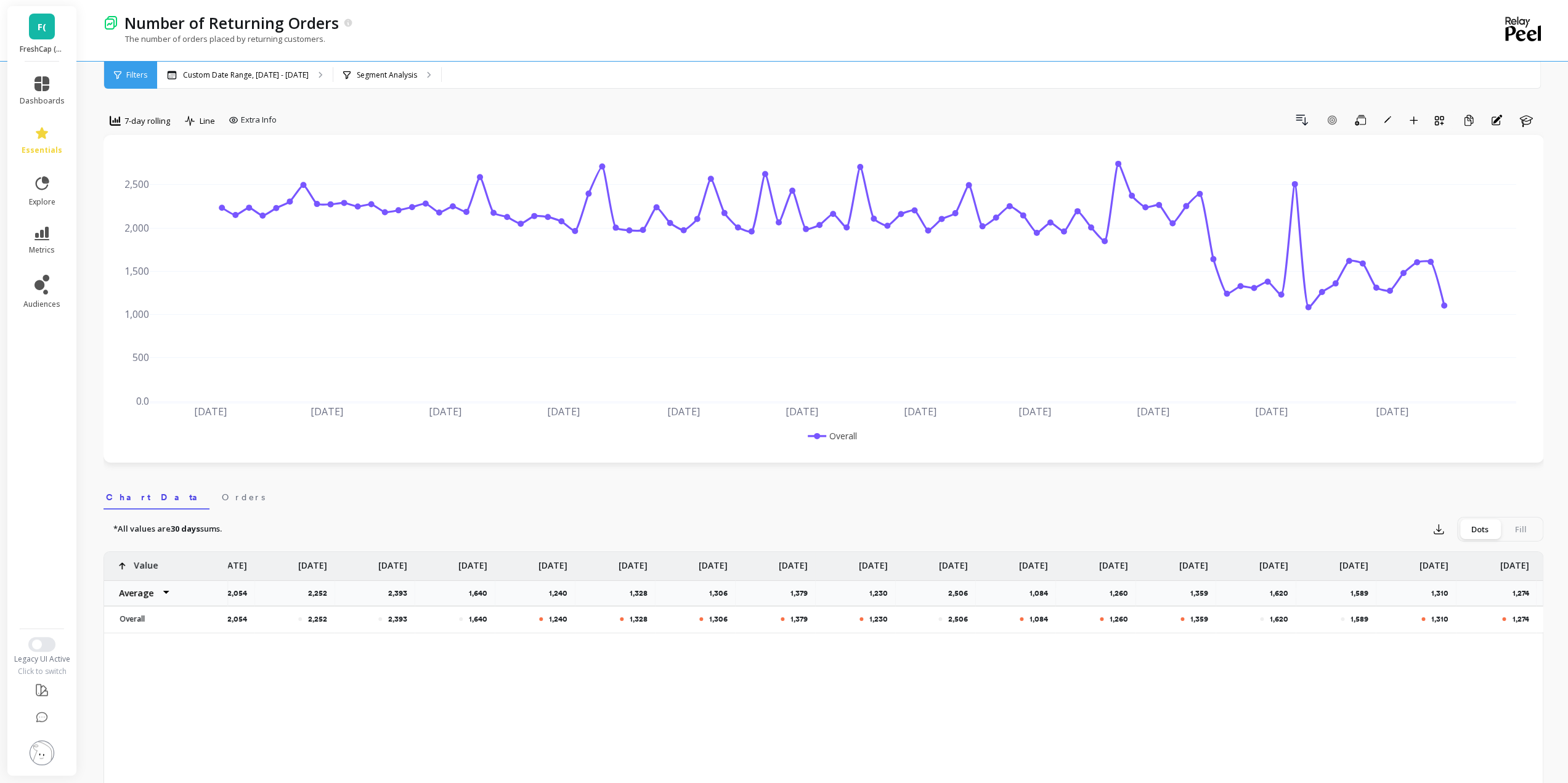
scroll to position [0, 5615]
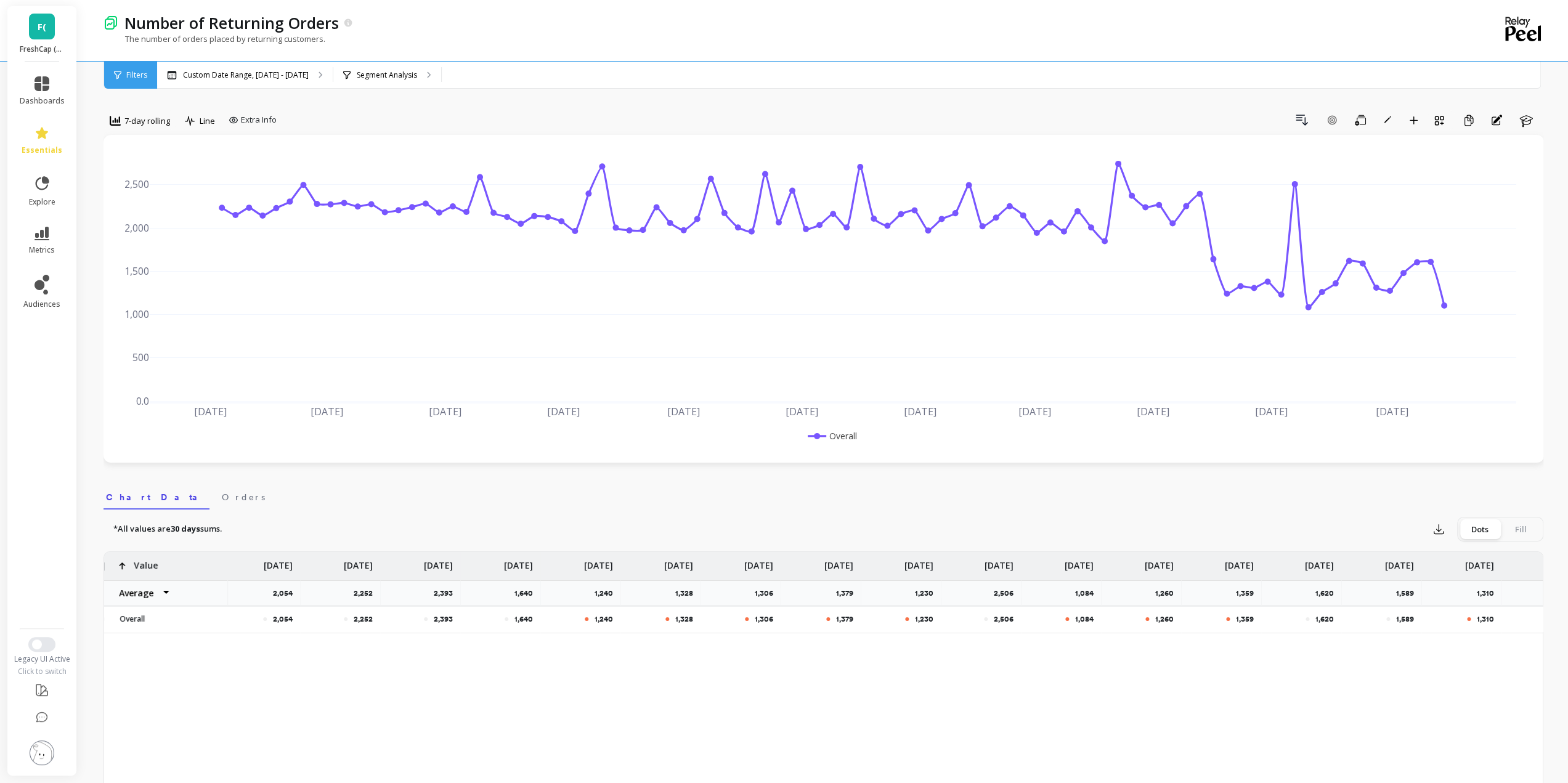
click at [1525, 532] on div "Fill" at bounding box center [1521, 529] width 41 height 20
click at [0, 0] on input "Dots Fill" at bounding box center [0, 0] width 0 height 0
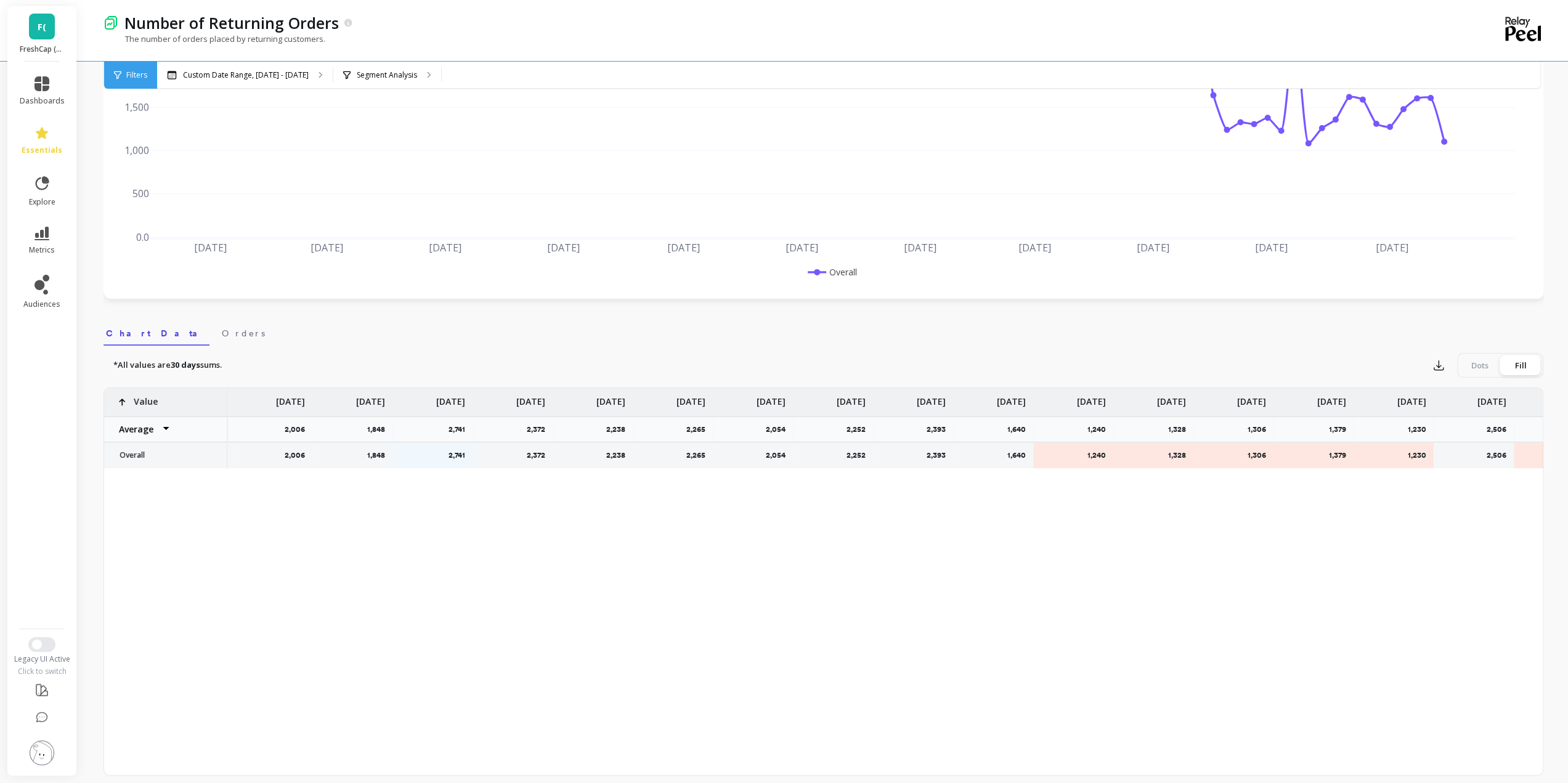
scroll to position [0, 5111]
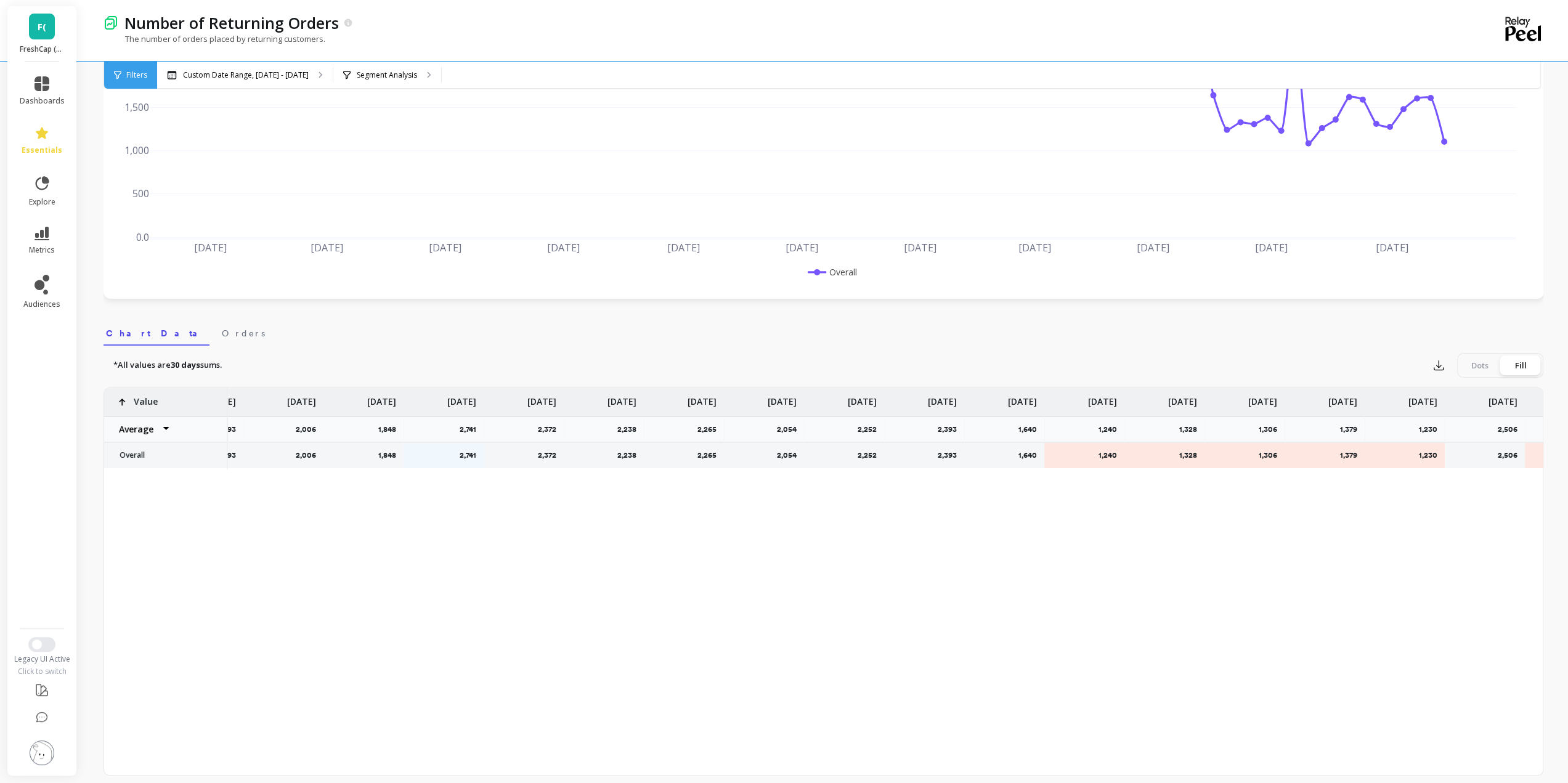
click at [1489, 359] on div "Dots" at bounding box center [1480, 366] width 41 height 20
click at [0, 0] on input "Dots Fill" at bounding box center [0, 0] width 0 height 0
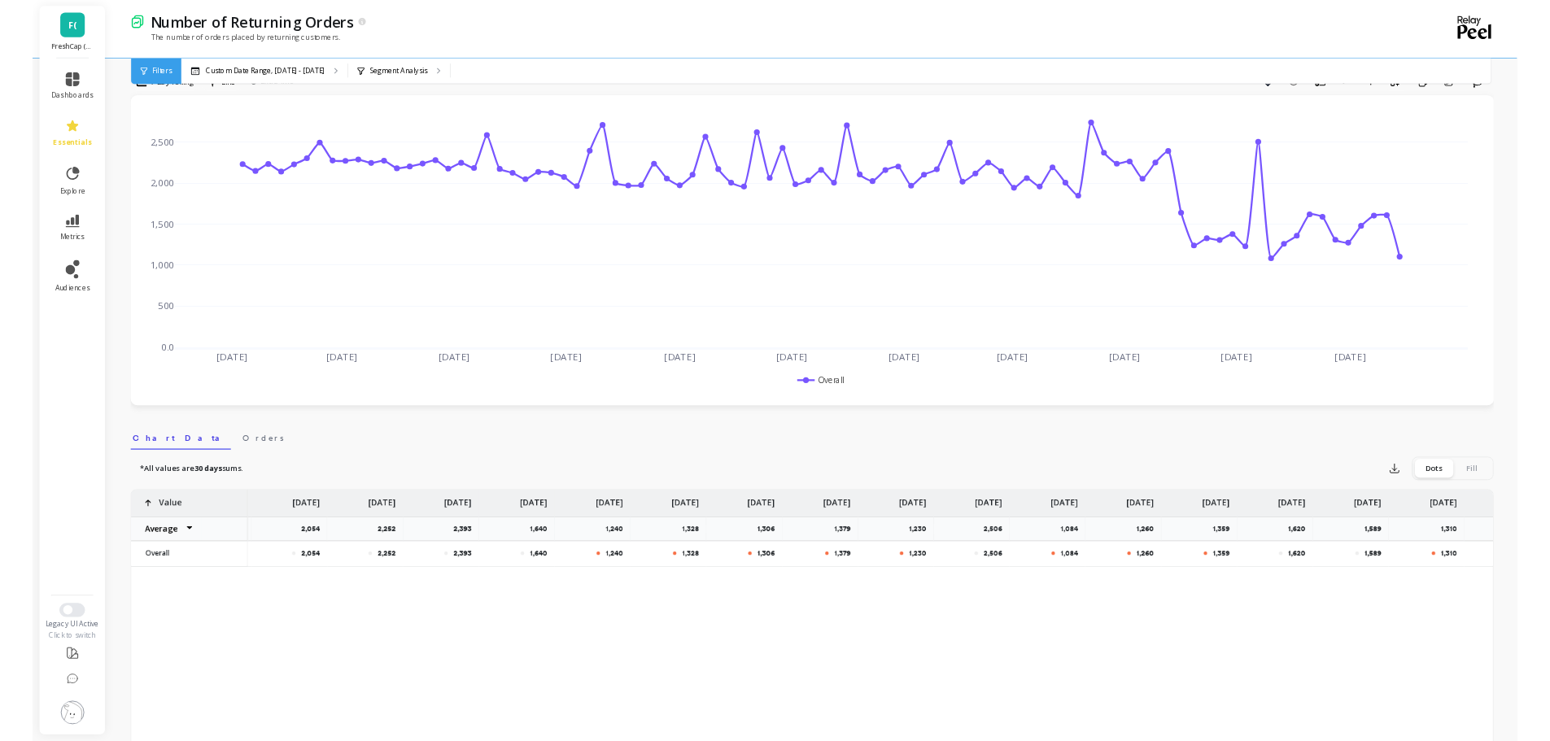
scroll to position [0, 0]
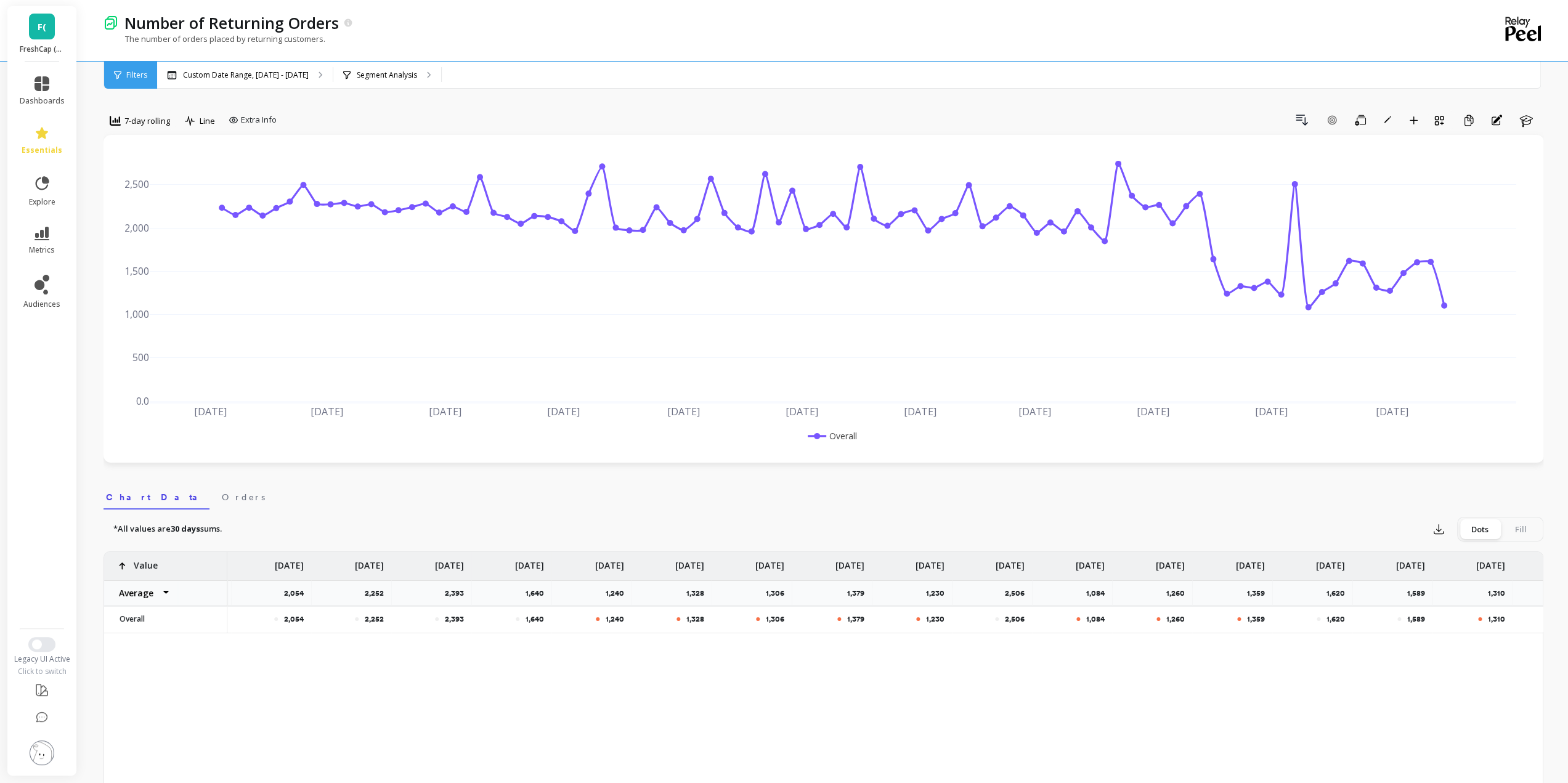
click at [1547, 490] on div "Number of Returning Orders The number of orders placed by returning customers. …" at bounding box center [826, 689] width 1485 height 1379
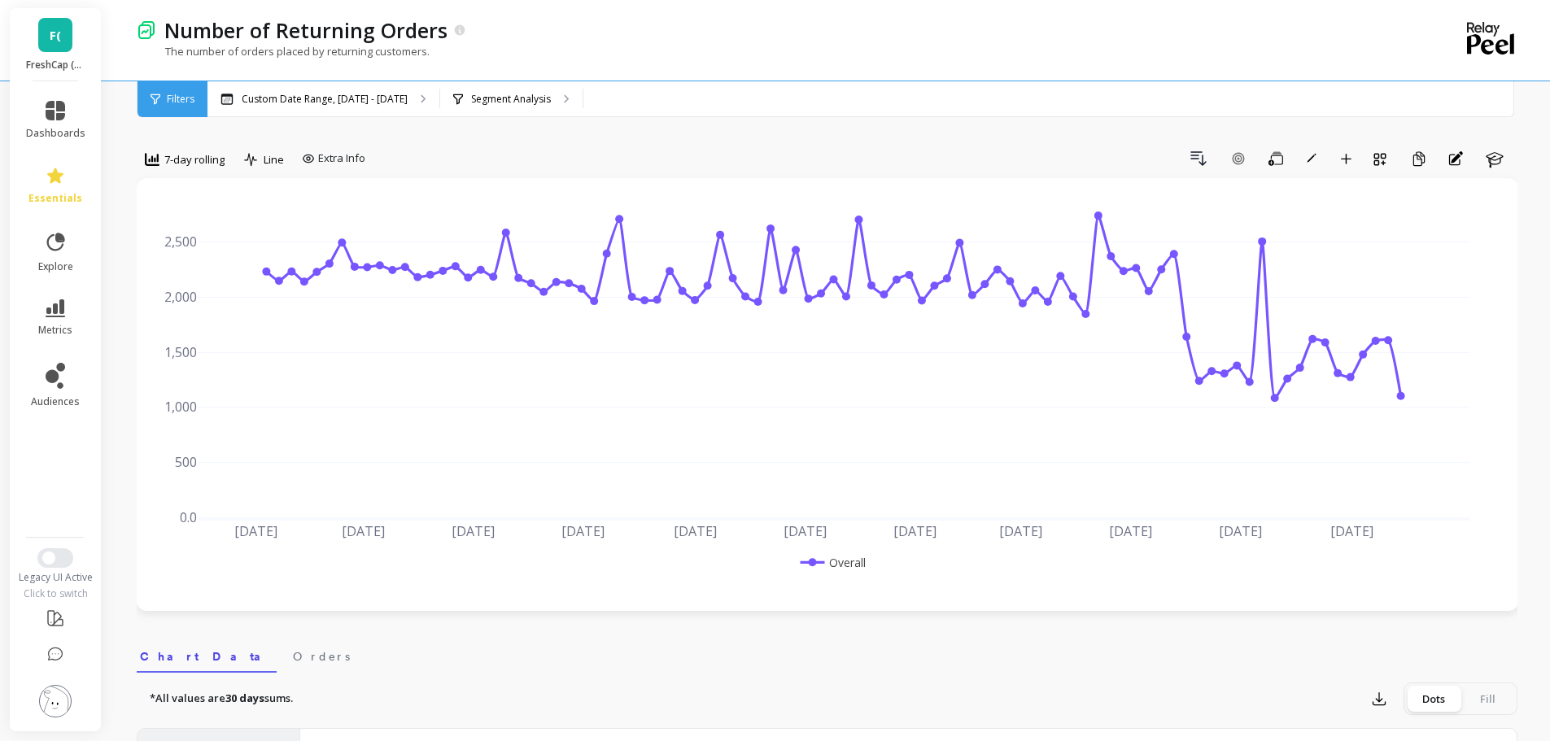
scroll to position [0, 7402]
